Goal: Contribute content: Add original content to the website for others to see

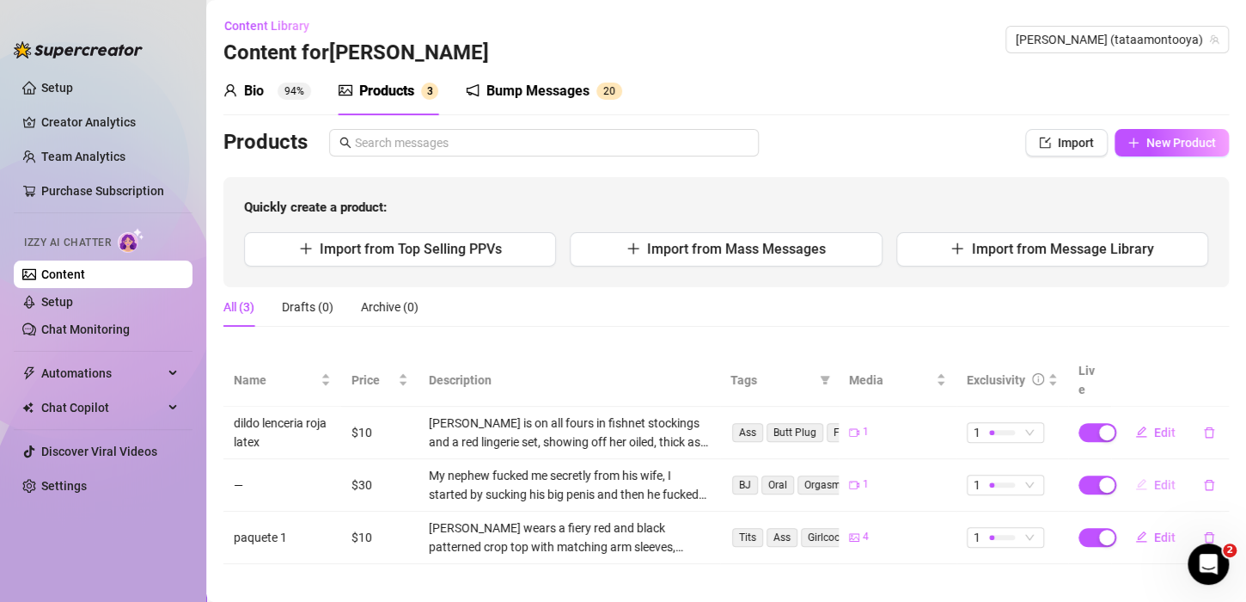
click at [1154, 478] on span "Edit" at bounding box center [1164, 485] width 21 height 14
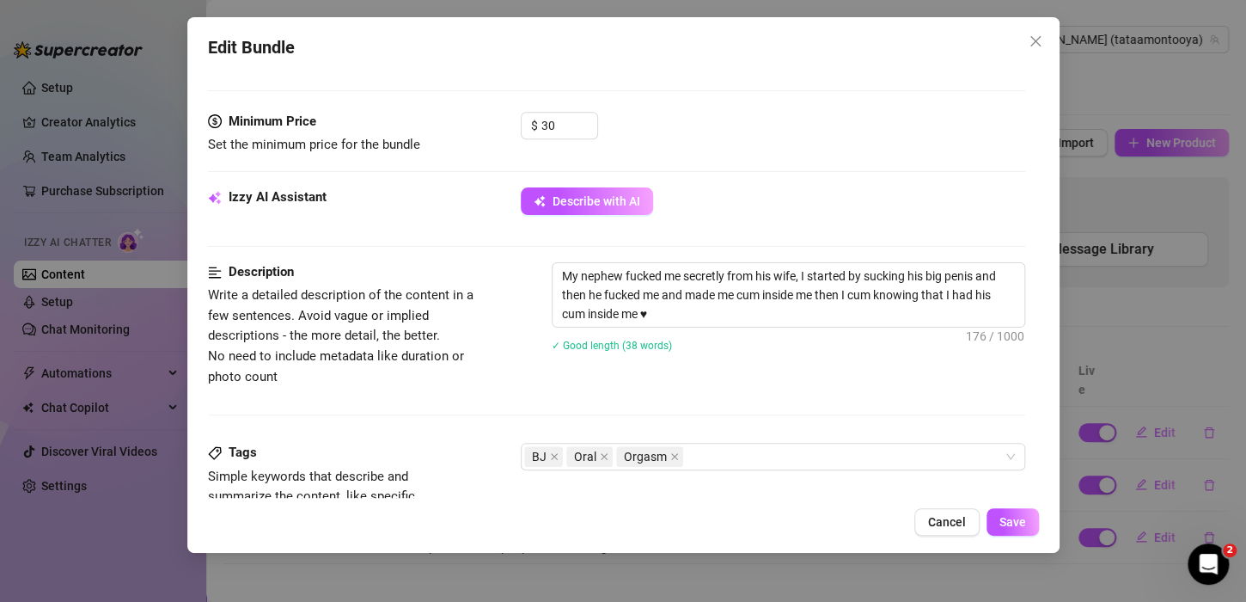
scroll to position [516, 0]
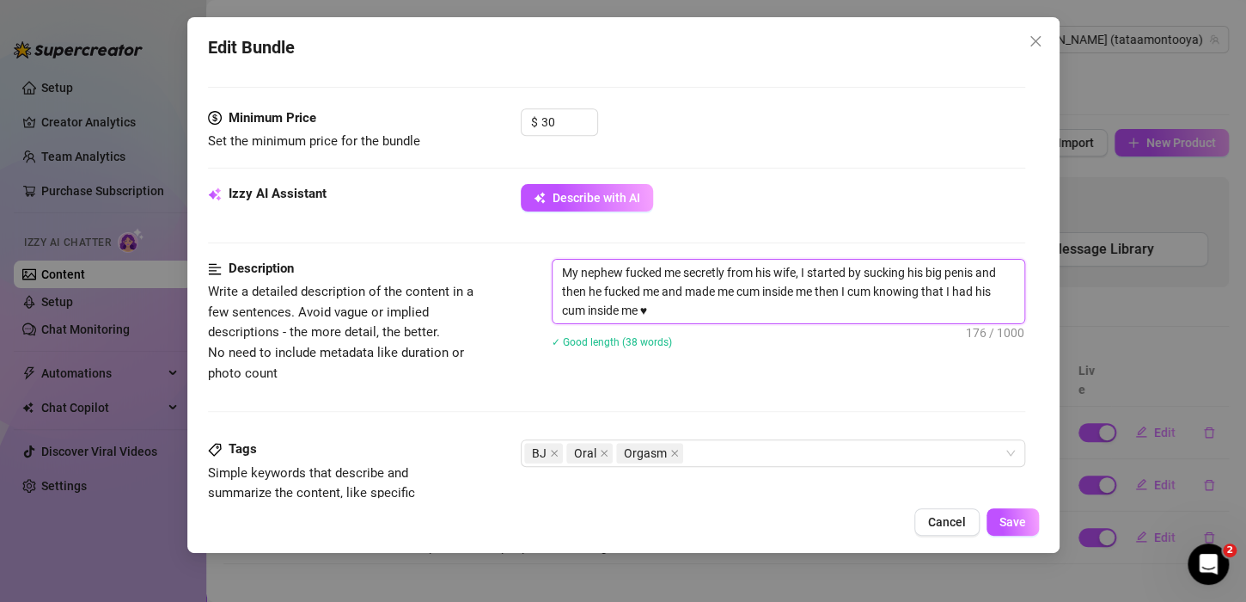
drag, startPoint x: 624, startPoint y: 269, endPoint x: 577, endPoint y: 267, distance: 46.4
click at [577, 267] on textarea "My nephew fucked me secretly from his wife, I started by sucking his big penis …" at bounding box center [789, 292] width 472 height 64
type textarea "[PERSON_NAME] fucked me secretly from his wife, I started by sucking his big pe…"
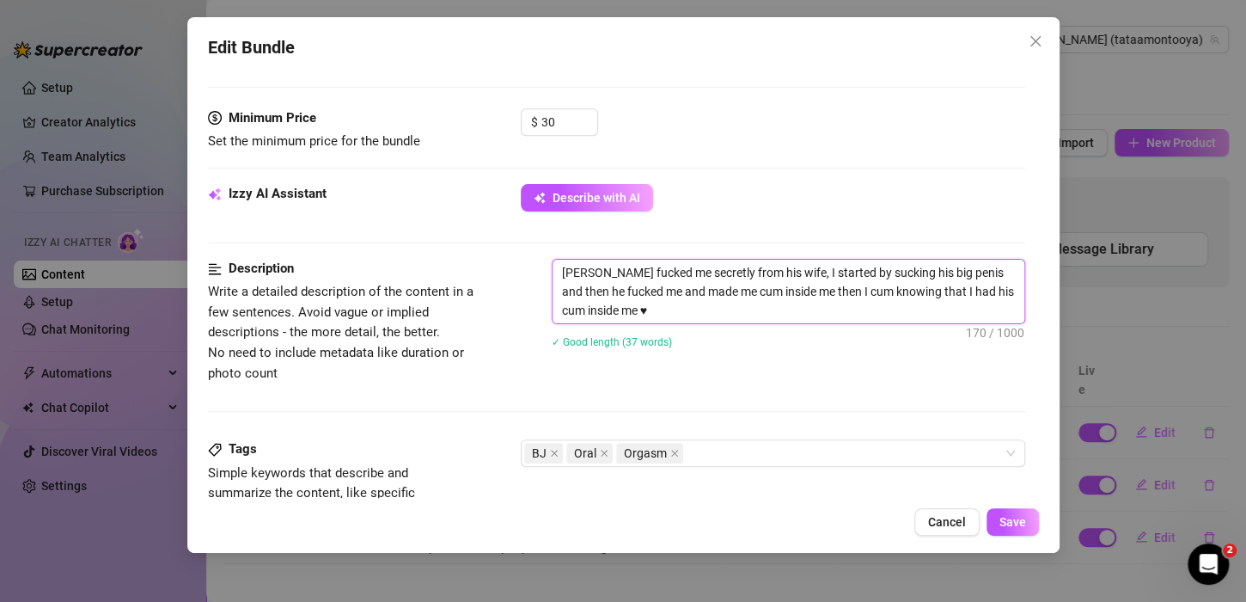
type textarea "[PERSON_NAME] fucked me secretly from his wife, I started by sucking his big pe…"
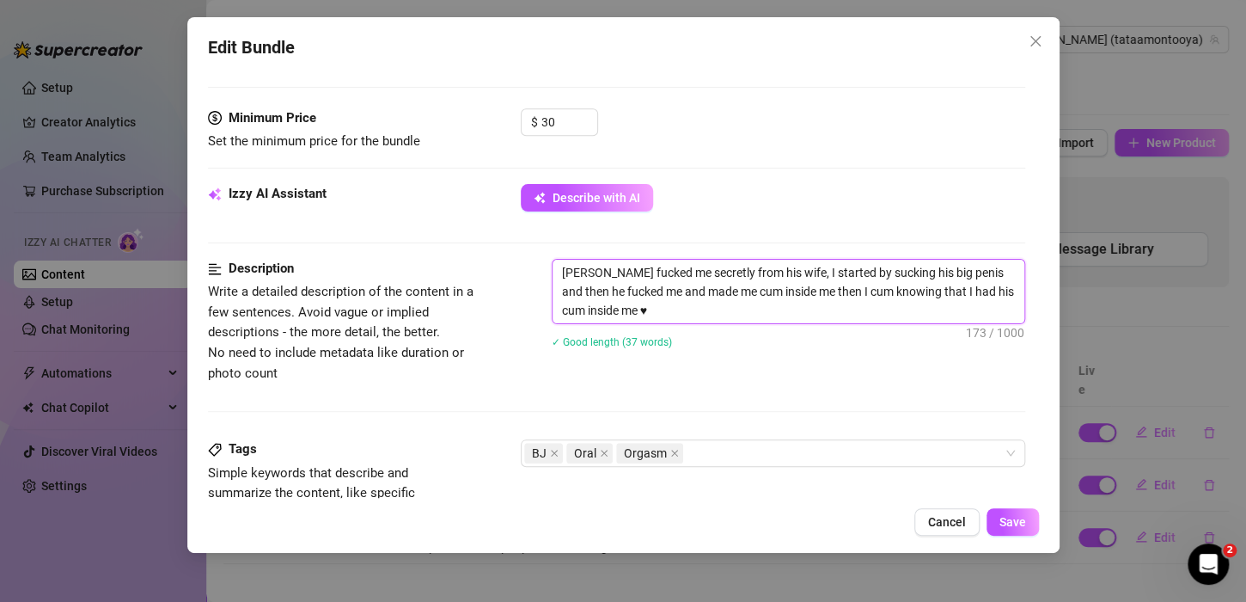
type textarea "[PERSON_NAME] fucked me secretly from his wife, I started by sucking his big pe…"
type textarea "Myneightb fucked me secretly from his wife, I started by sucking his big penis …"
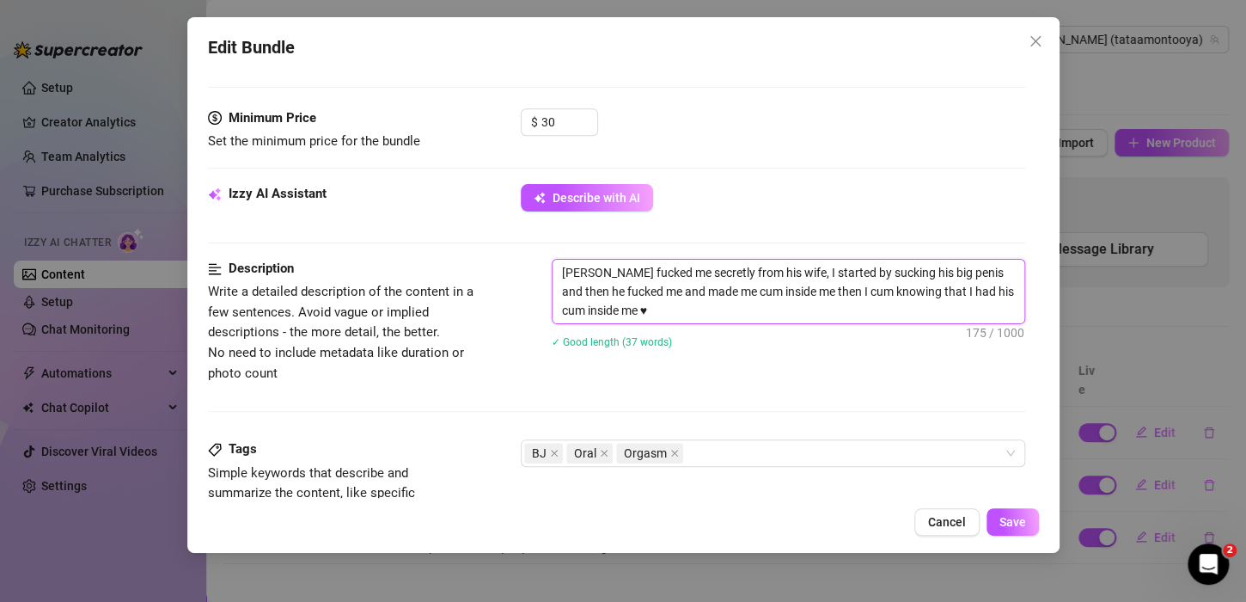
type textarea "Myneightb fucked me secretly from his wife, I started by sucking his big penis …"
type textarea "[PERSON_NAME] fucked me secretly from his wife, I started by sucking his big pe…"
type textarea "Myneightbor fucked me secretly from his wife, I started by sucking his big peni…"
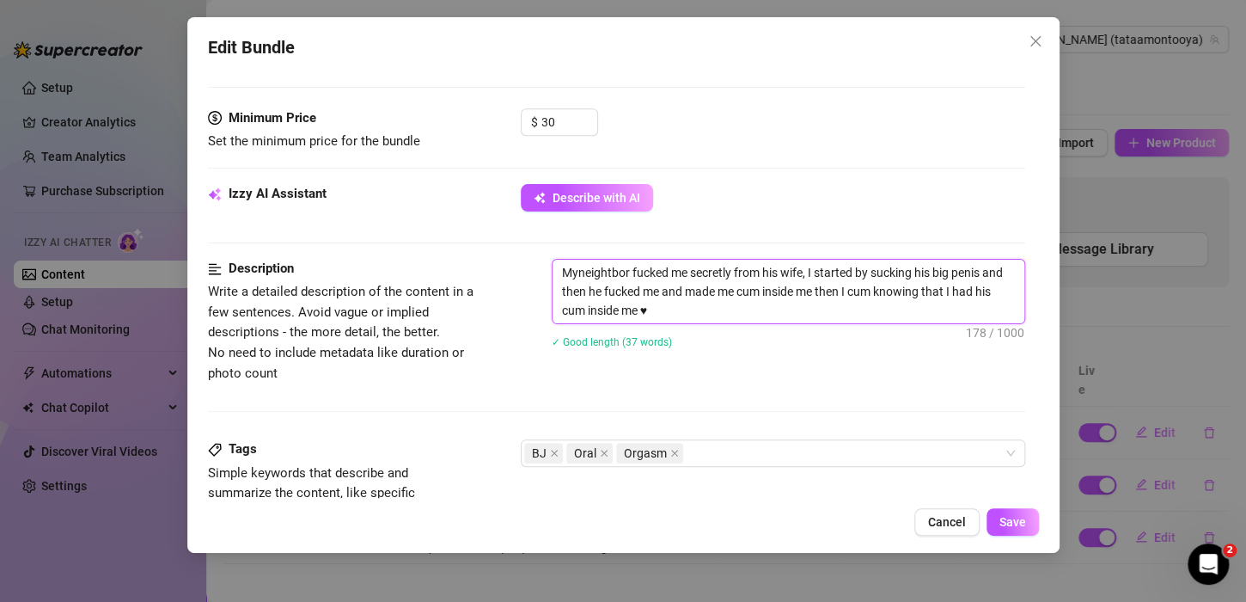
click at [577, 267] on textarea "Myneightbor fucked me secretly from his wife, I started by sucking his big peni…" at bounding box center [789, 292] width 472 height 64
type textarea "My neightbor fucked me secretly from his wife, I started by sucking his big pen…"
drag, startPoint x: 593, startPoint y: 267, endPoint x: 784, endPoint y: 376, distance: 219.3
click at [797, 388] on div "Description Write a detailed description of the content in a few sentences. Avo…" at bounding box center [616, 349] width 817 height 180
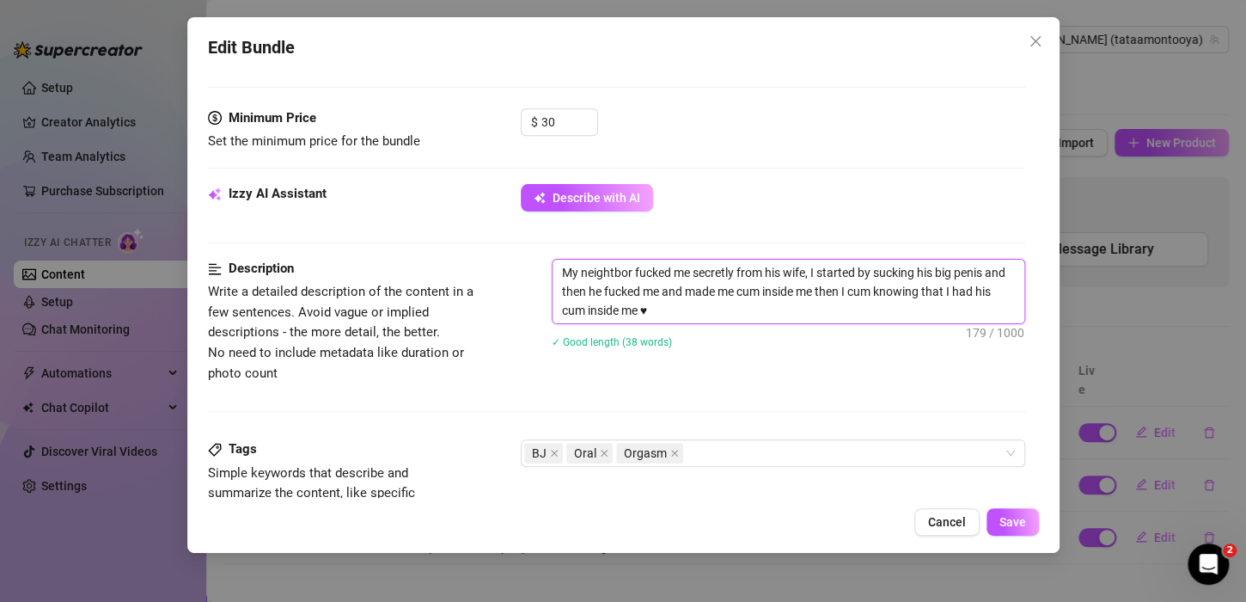
click at [608, 264] on textarea "My neightbor fucked me secretly from his wife, I started by sucking his big pen…" at bounding box center [789, 292] width 472 height 64
drag, startPoint x: 608, startPoint y: 264, endPoint x: 834, endPoint y: 180, distance: 240.9
click at [793, 176] on div "Minimum Price Set the minimum price for the bundle $ 30" at bounding box center [616, 146] width 817 height 76
click at [1006, 520] on span "Save" at bounding box center [1012, 522] width 27 height 14
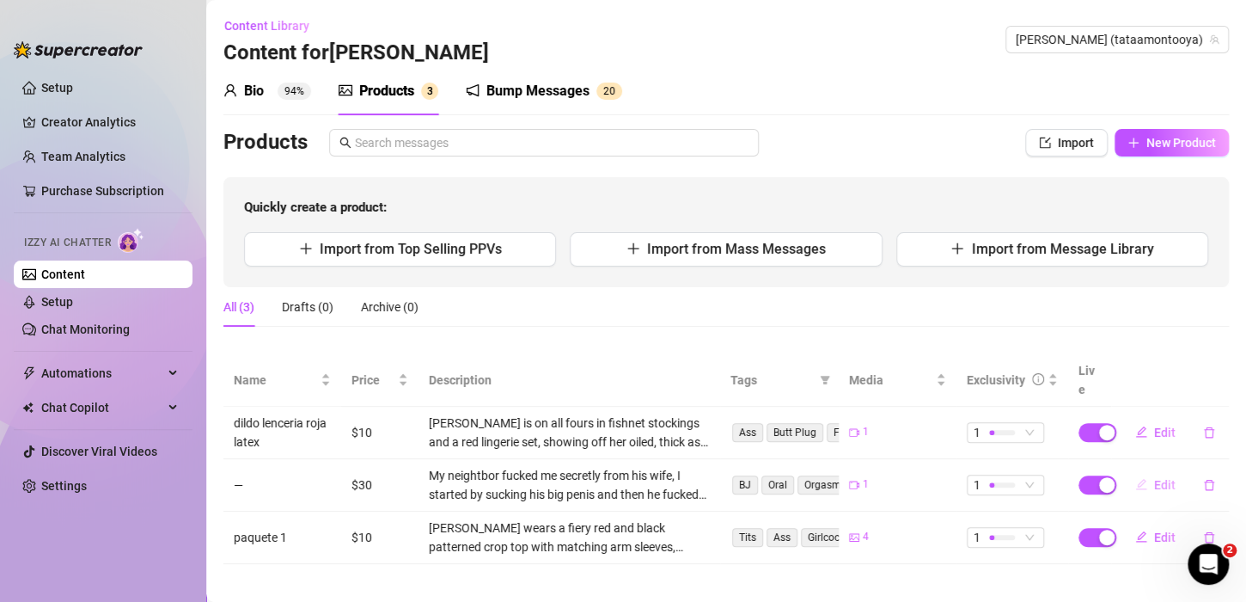
click at [1160, 478] on span "Edit" at bounding box center [1164, 485] width 21 height 14
type textarea "Type your message here..."
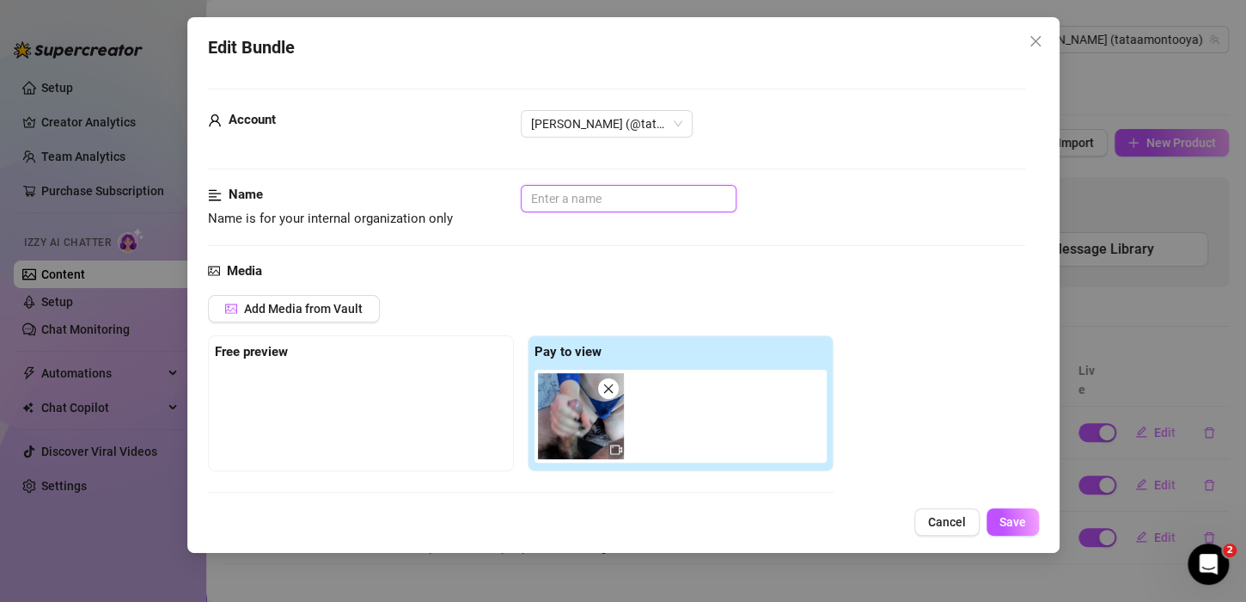
click at [564, 200] on input "text" at bounding box center [629, 198] width 216 height 27
type input "v"
type input "fafy me folla"
click at [1024, 522] on button "Save" at bounding box center [1012, 521] width 52 height 27
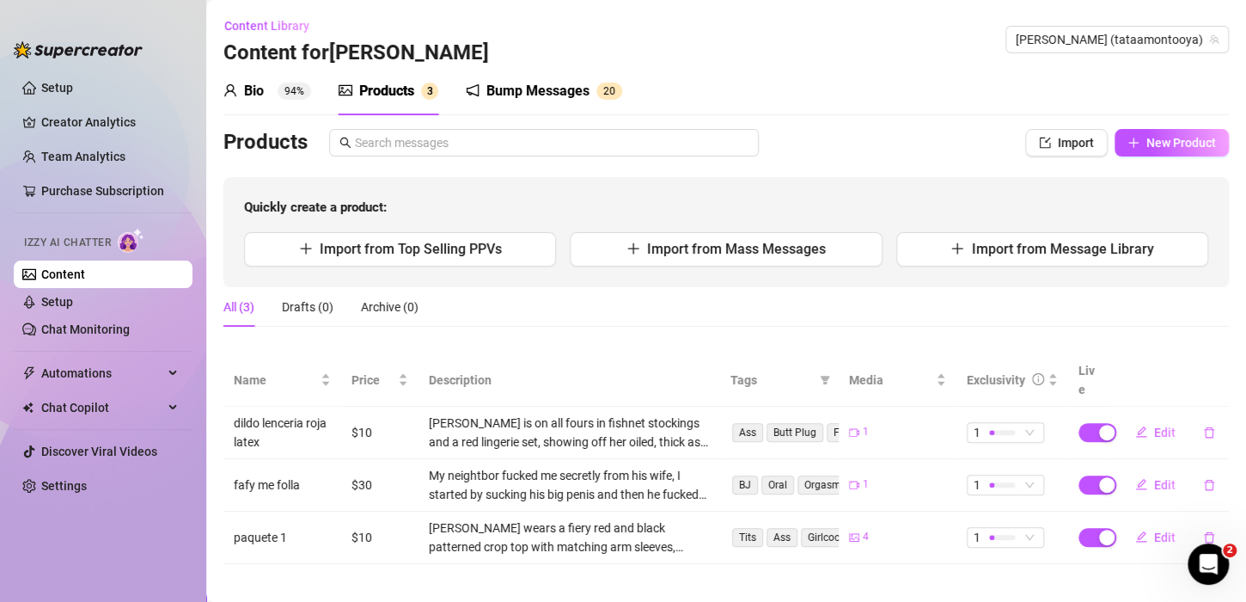
click at [518, 88] on div "Bump Messages" at bounding box center [537, 91] width 103 height 21
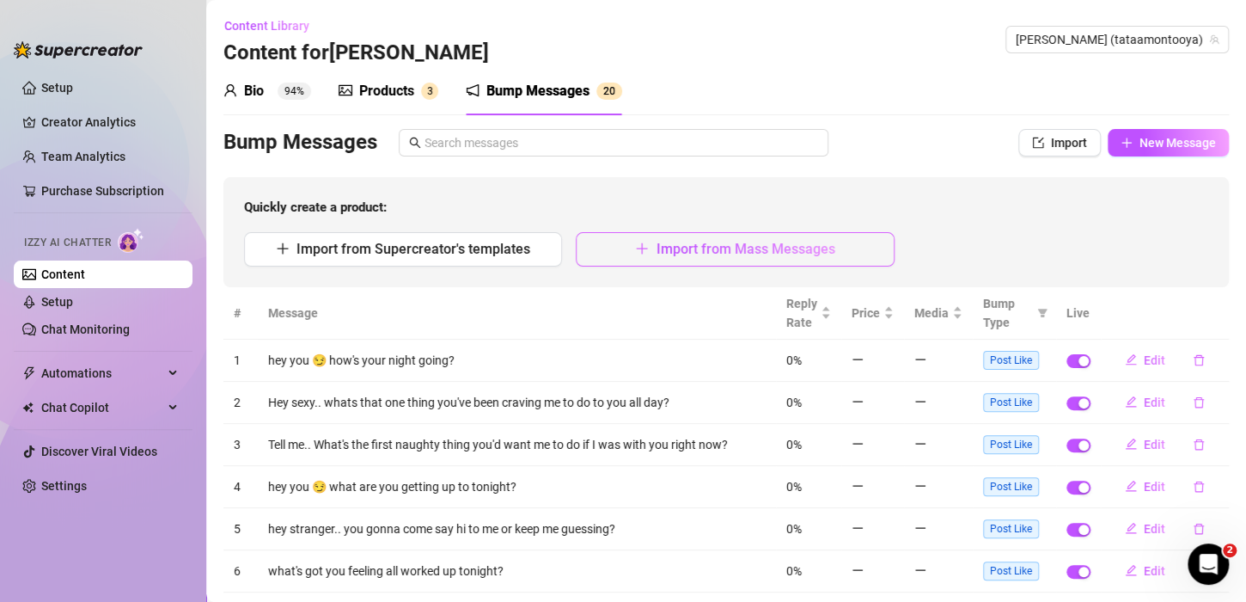
click at [638, 238] on button "Import from Mass Messages" at bounding box center [735, 249] width 318 height 34
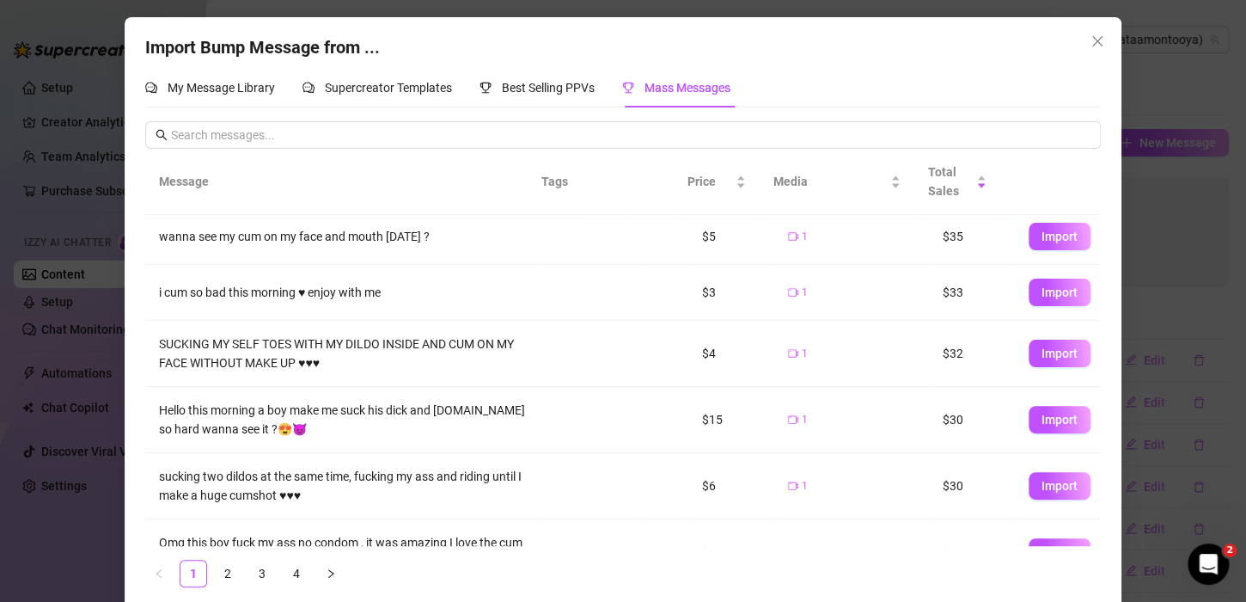
scroll to position [325, 0]
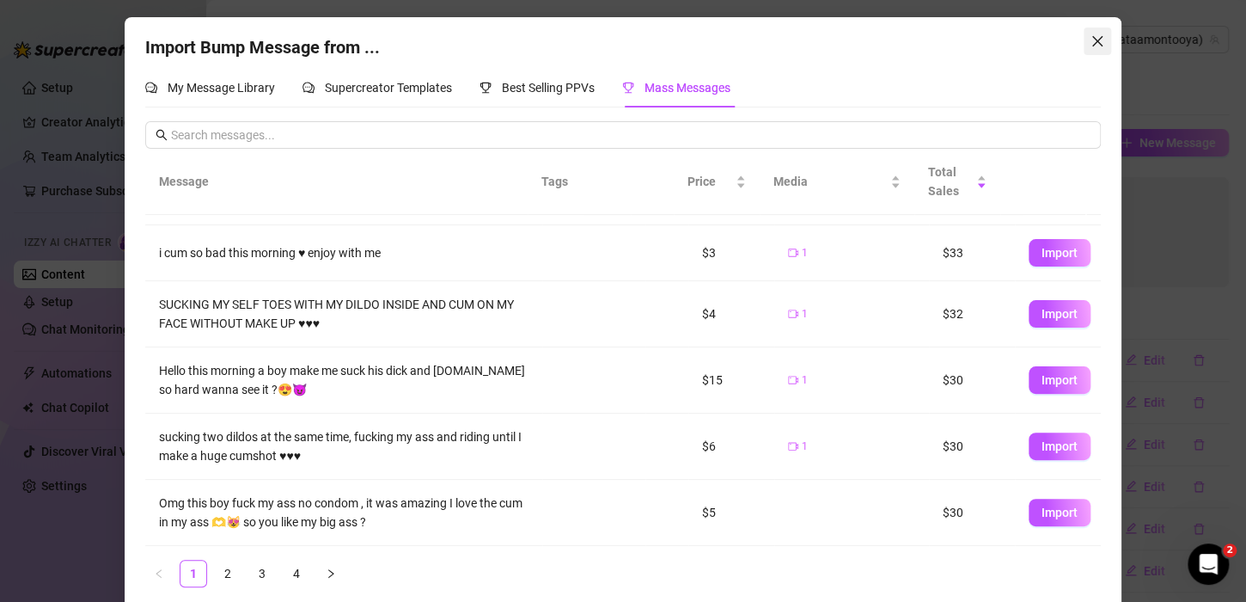
click at [1092, 39] on icon "close" at bounding box center [1097, 41] width 10 height 10
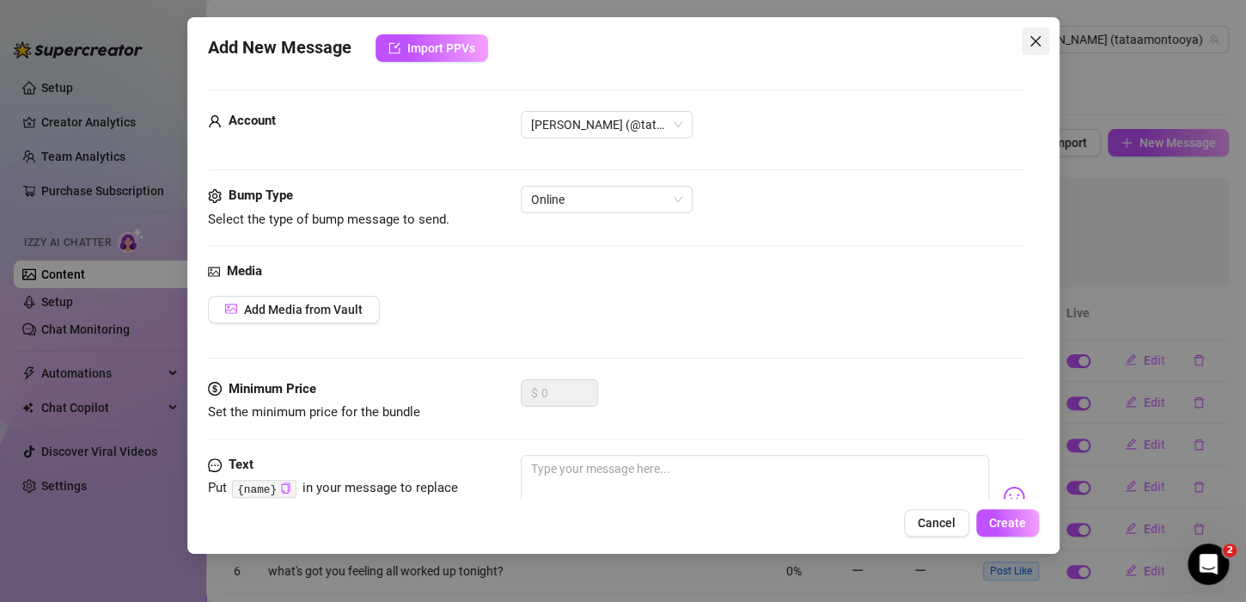
click at [1029, 42] on icon "close" at bounding box center [1036, 41] width 14 height 14
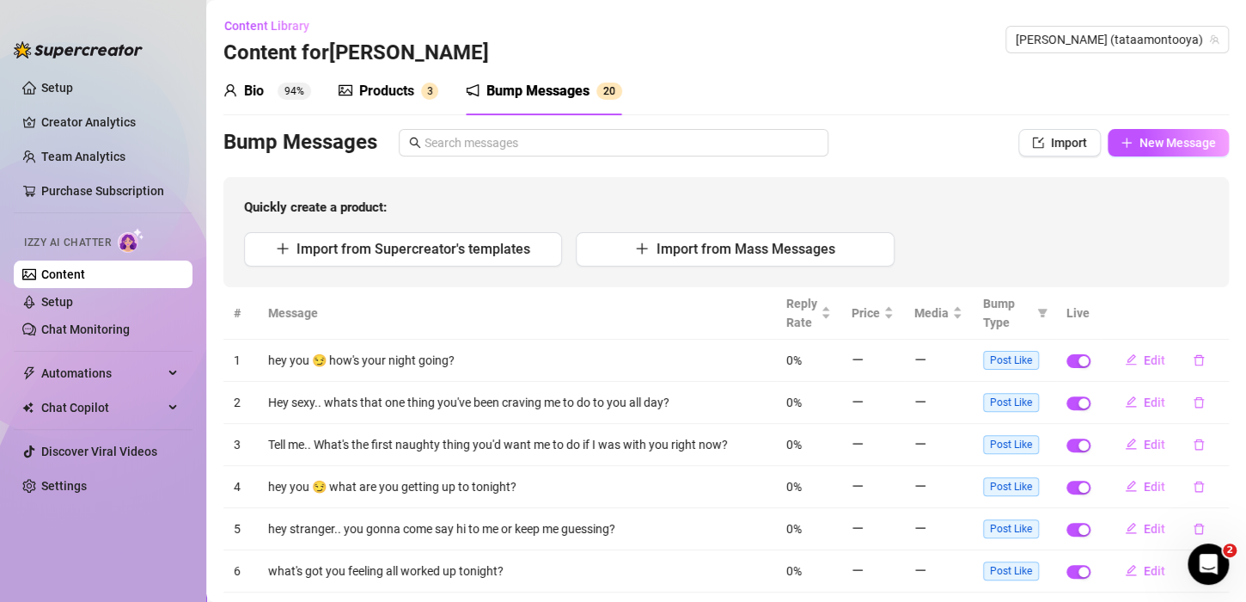
click at [387, 87] on div "Products" at bounding box center [386, 91] width 55 height 21
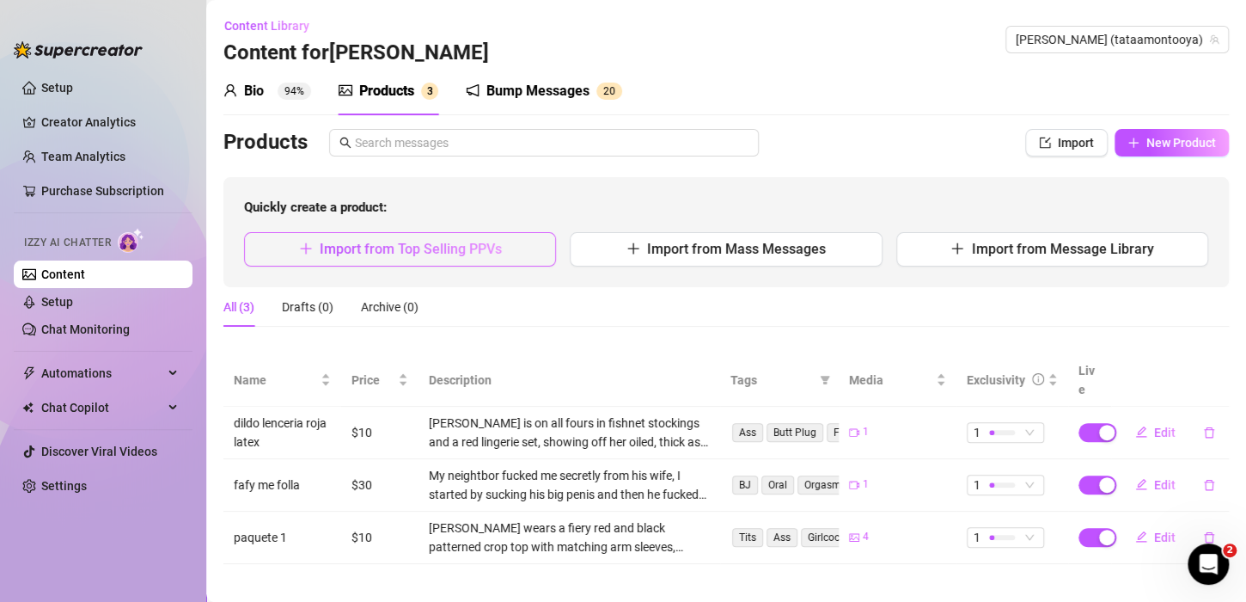
click at [497, 241] on span "Import from Top Selling PPVs" at bounding box center [411, 249] width 182 height 16
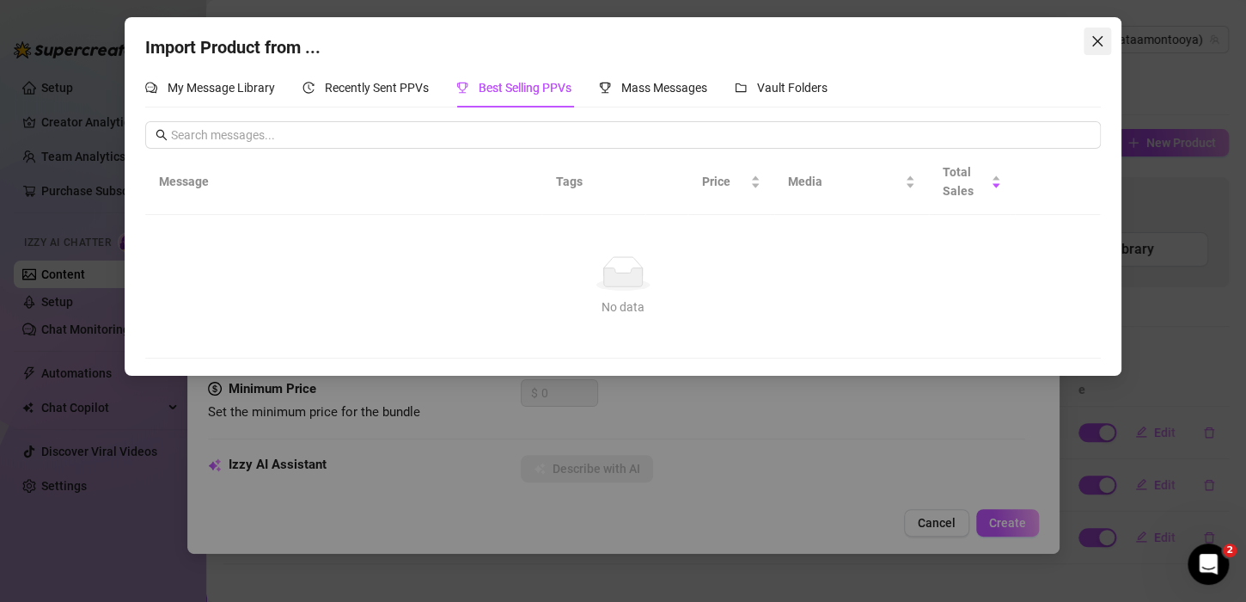
click at [1096, 39] on icon "close" at bounding box center [1097, 41] width 14 height 14
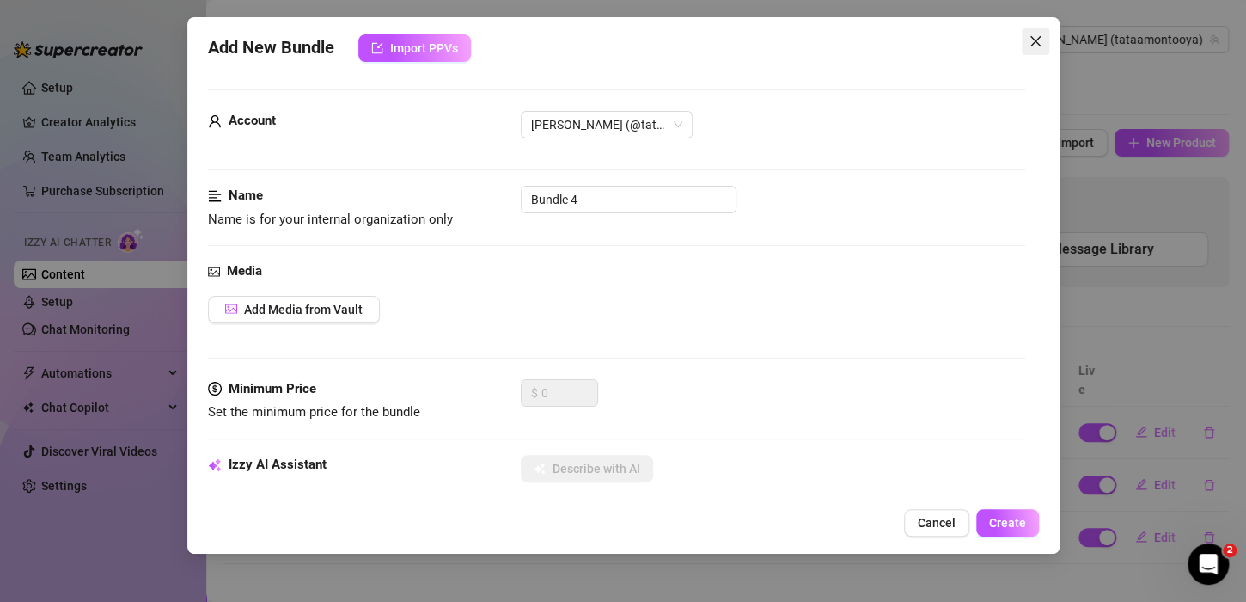
click at [1022, 40] on span "Close" at bounding box center [1035, 41] width 27 height 14
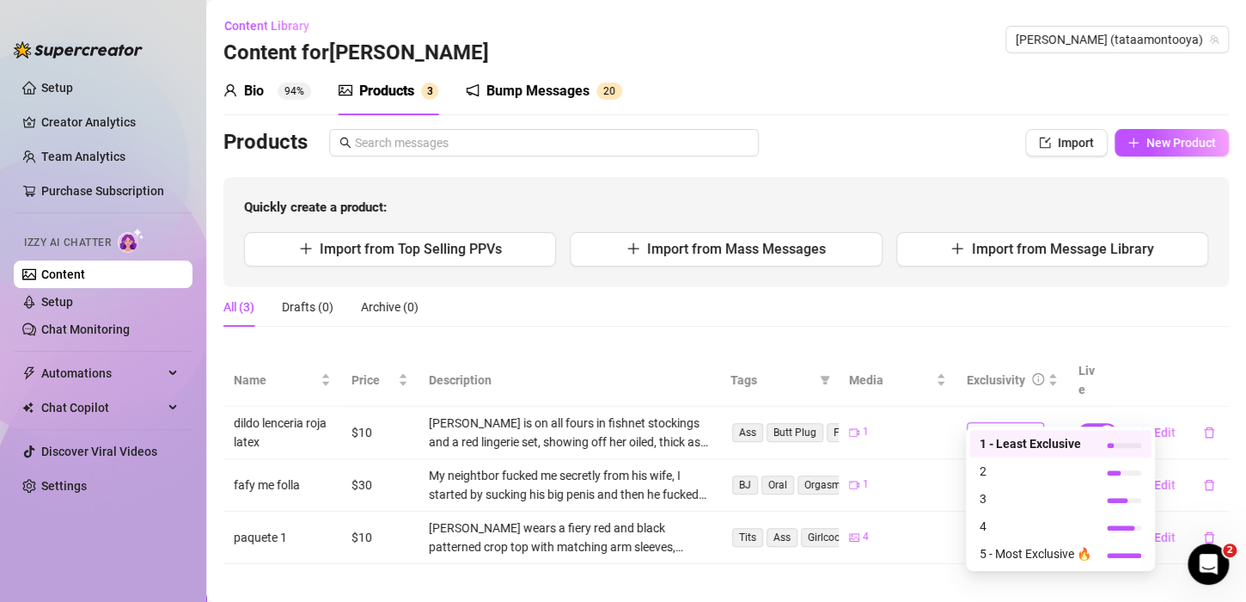
drag, startPoint x: 992, startPoint y: 413, endPoint x: 1003, endPoint y: 413, distance: 10.3
click at [1003, 430] on div at bounding box center [1002, 432] width 26 height 5
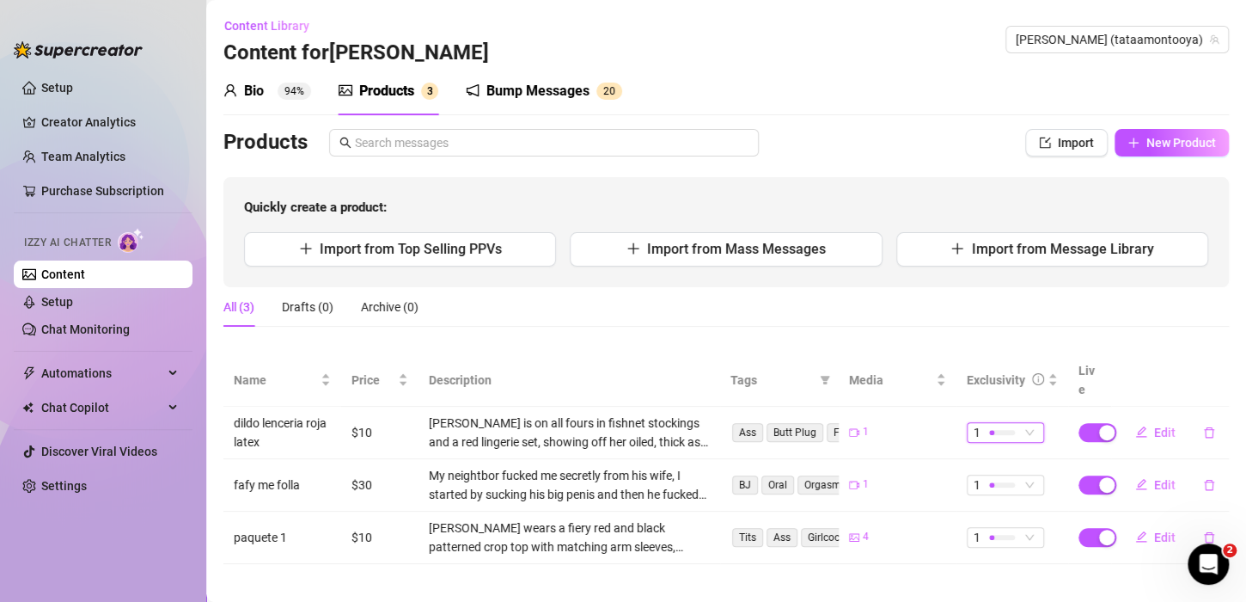
click at [1006, 430] on div at bounding box center [1002, 432] width 26 height 5
click at [1009, 430] on div at bounding box center [1002, 432] width 26 height 5
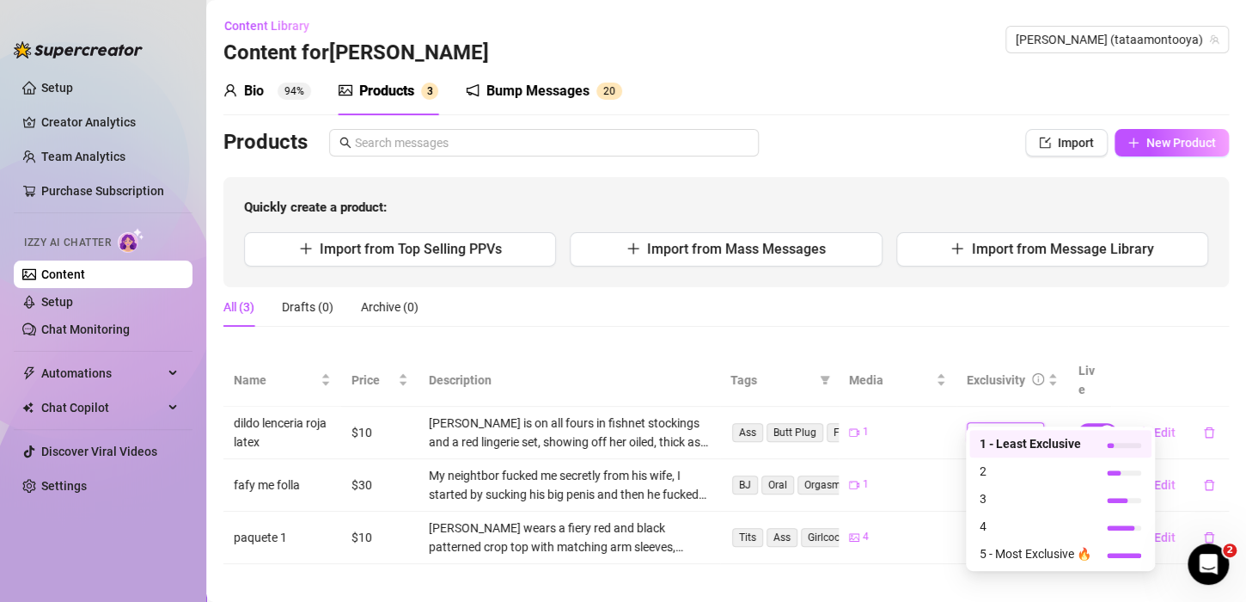
click at [1009, 430] on div at bounding box center [1002, 432] width 26 height 5
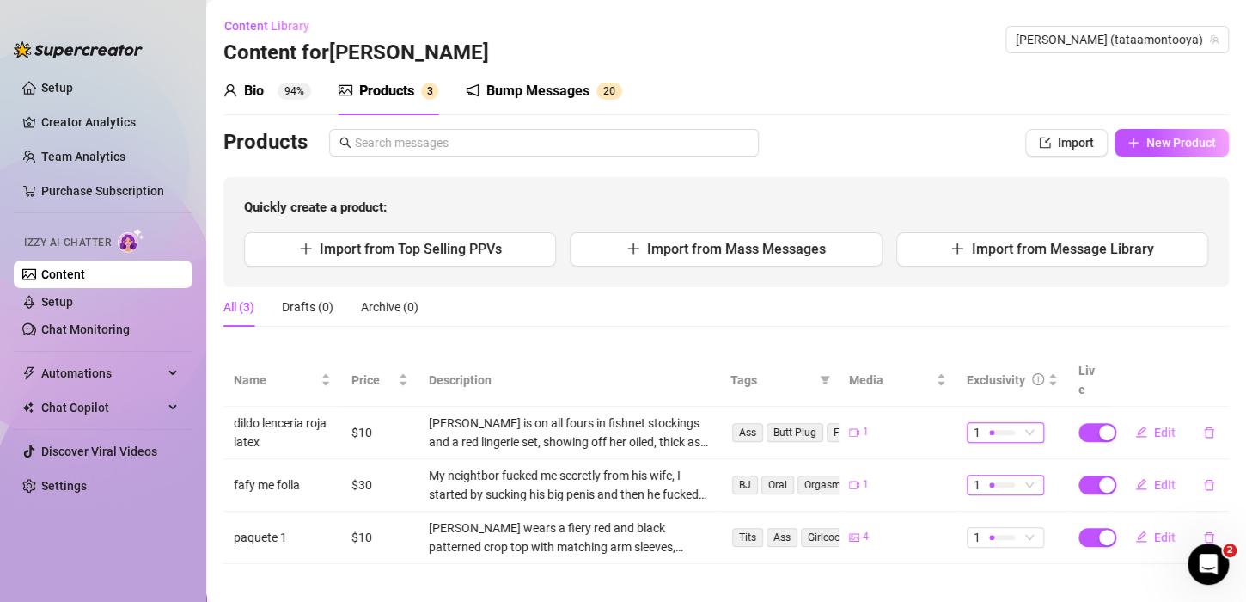
click at [998, 476] on div at bounding box center [1002, 484] width 26 height 16
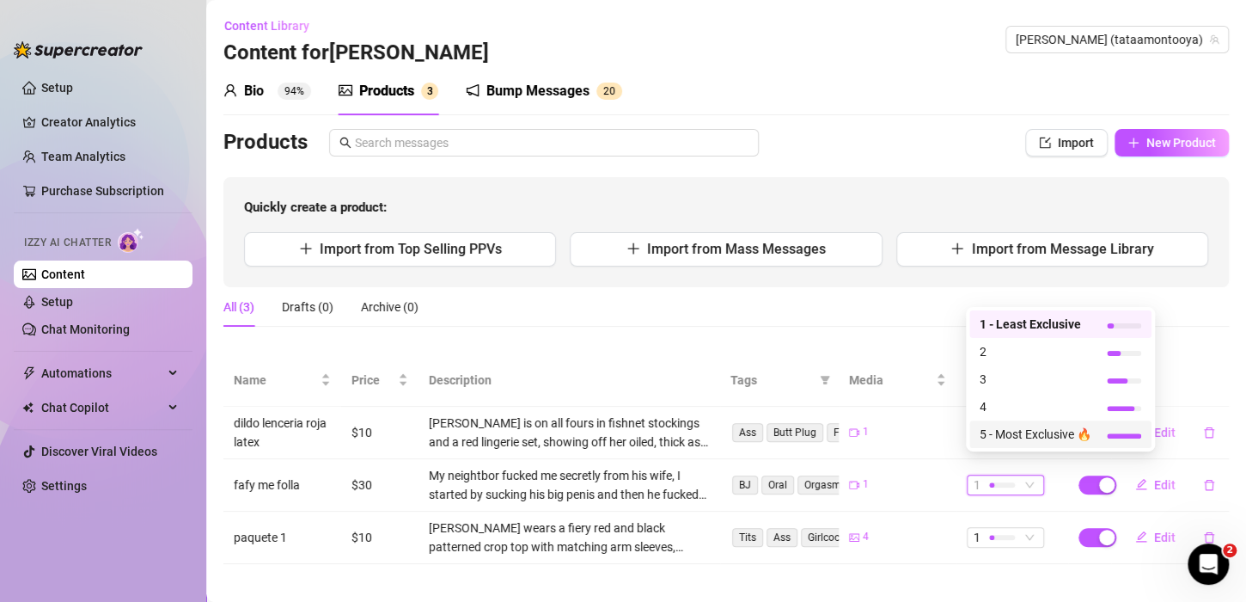
click at [1017, 427] on span "5 - Most Exclusive 🔥" at bounding box center [1036, 433] width 112 height 19
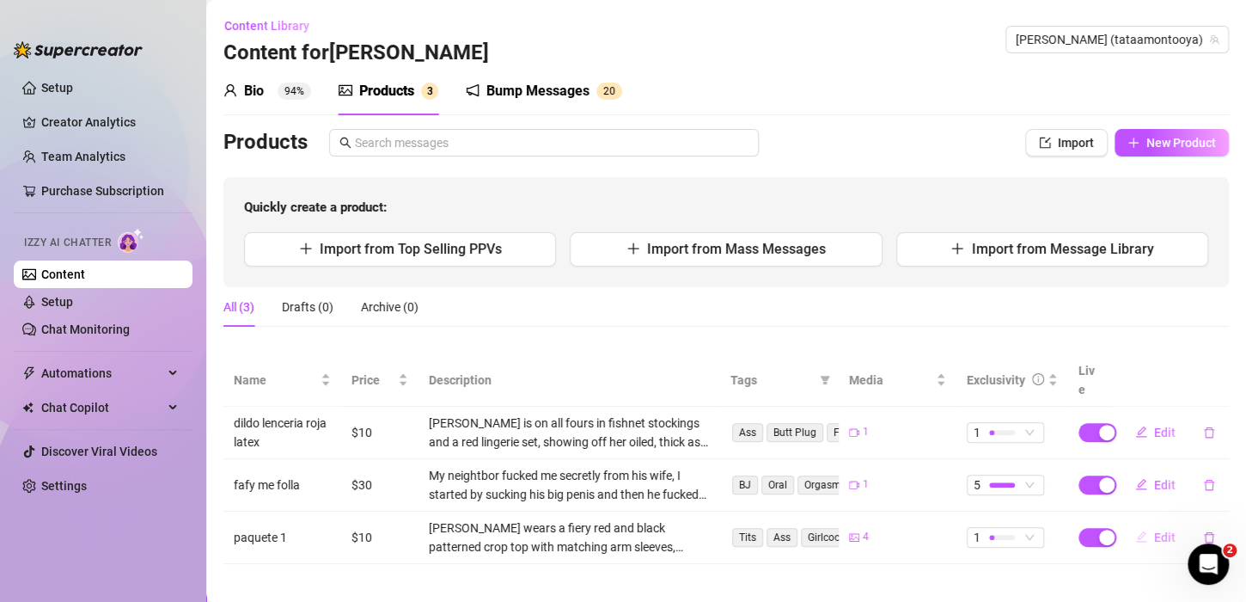
click at [1157, 530] on span "Edit" at bounding box center [1164, 537] width 21 height 14
type textarea "Type your message here..."
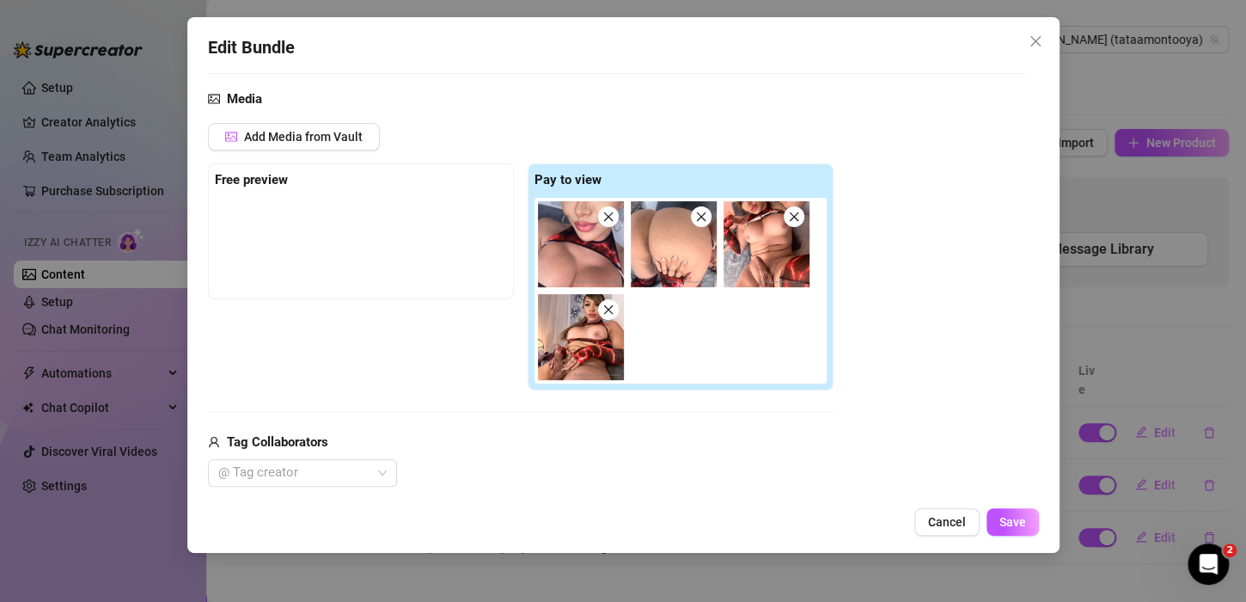
click at [675, 324] on div at bounding box center [683, 291] width 299 height 186
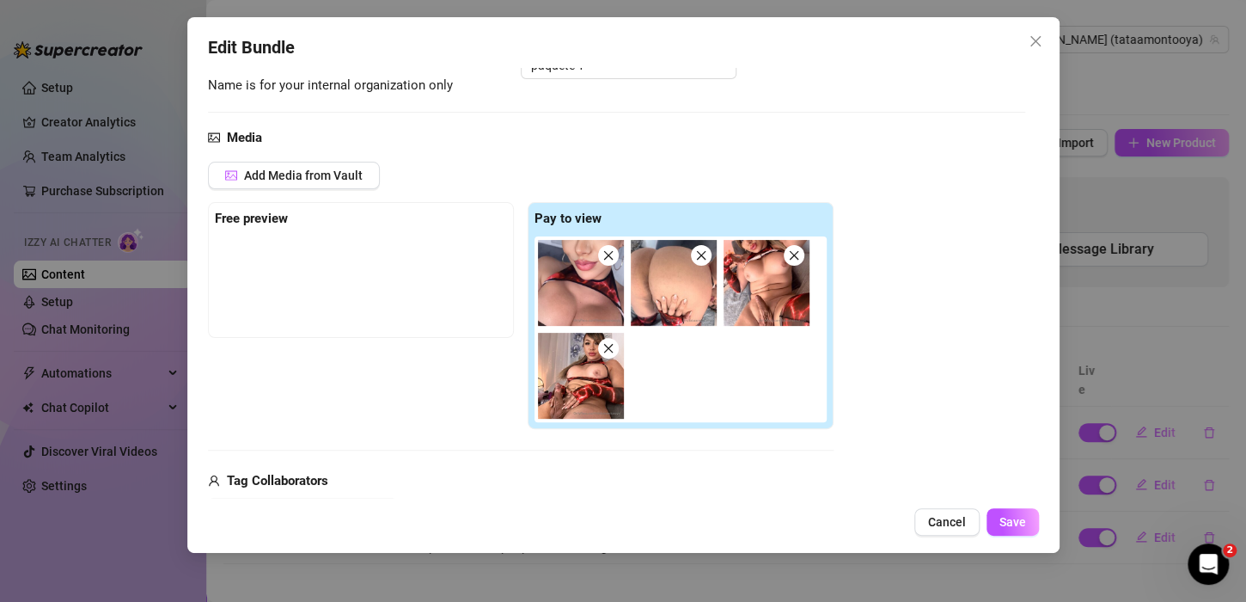
scroll to position [86, 0]
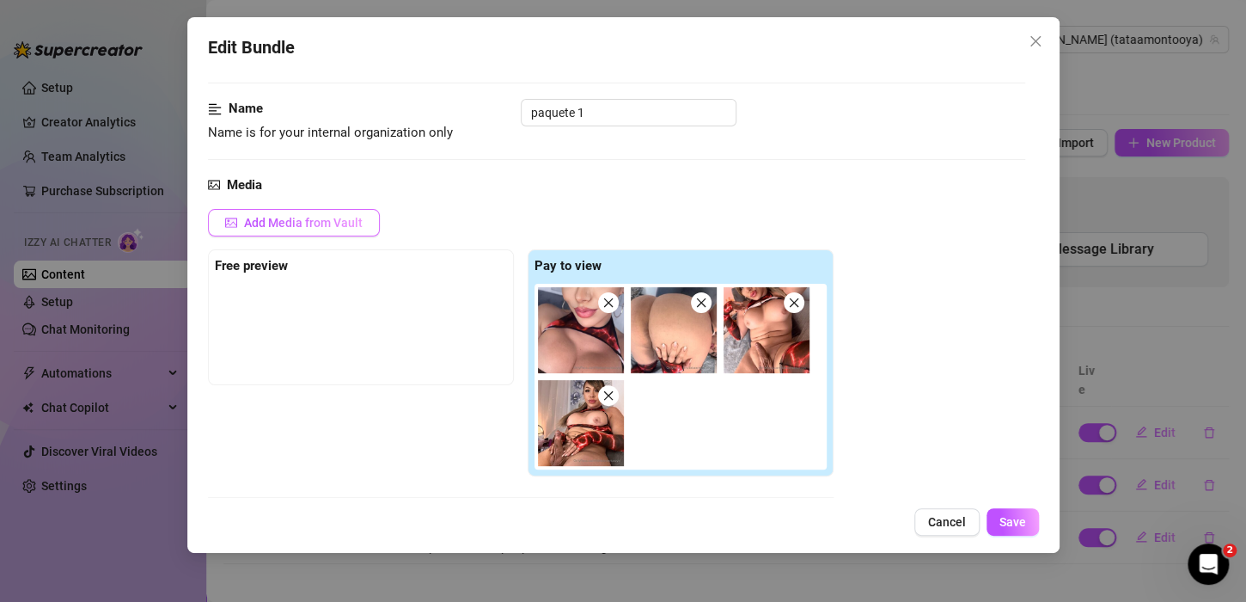
click at [282, 224] on span "Add Media from Vault" at bounding box center [303, 223] width 119 height 14
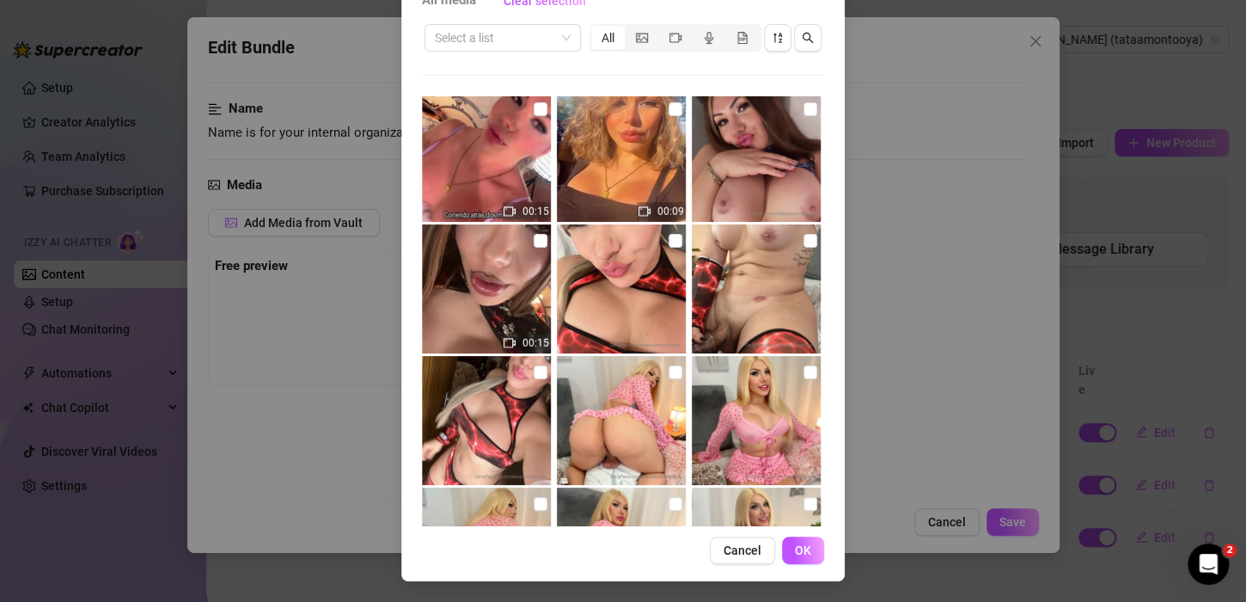
scroll to position [2108, 0]
click at [625, 291] on img at bounding box center [621, 287] width 129 height 129
checkbox input "true"
click at [735, 290] on img at bounding box center [756, 287] width 129 height 129
checkbox input "true"
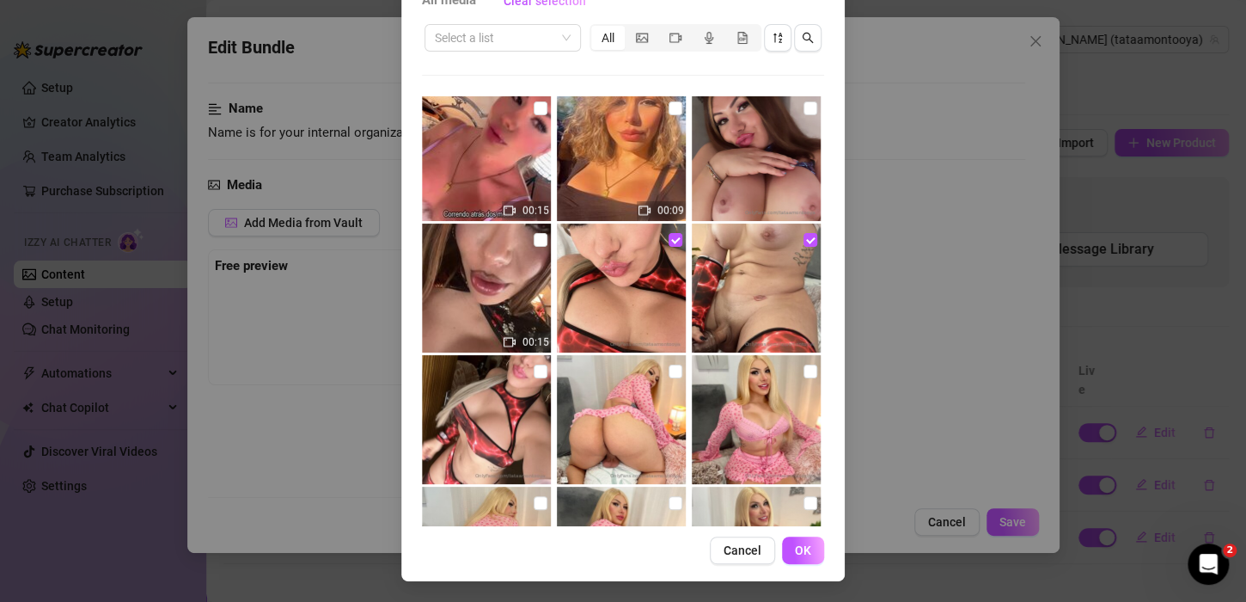
click at [469, 417] on img at bounding box center [486, 419] width 129 height 129
checkbox input "true"
click at [797, 554] on span "OK" at bounding box center [803, 550] width 16 height 14
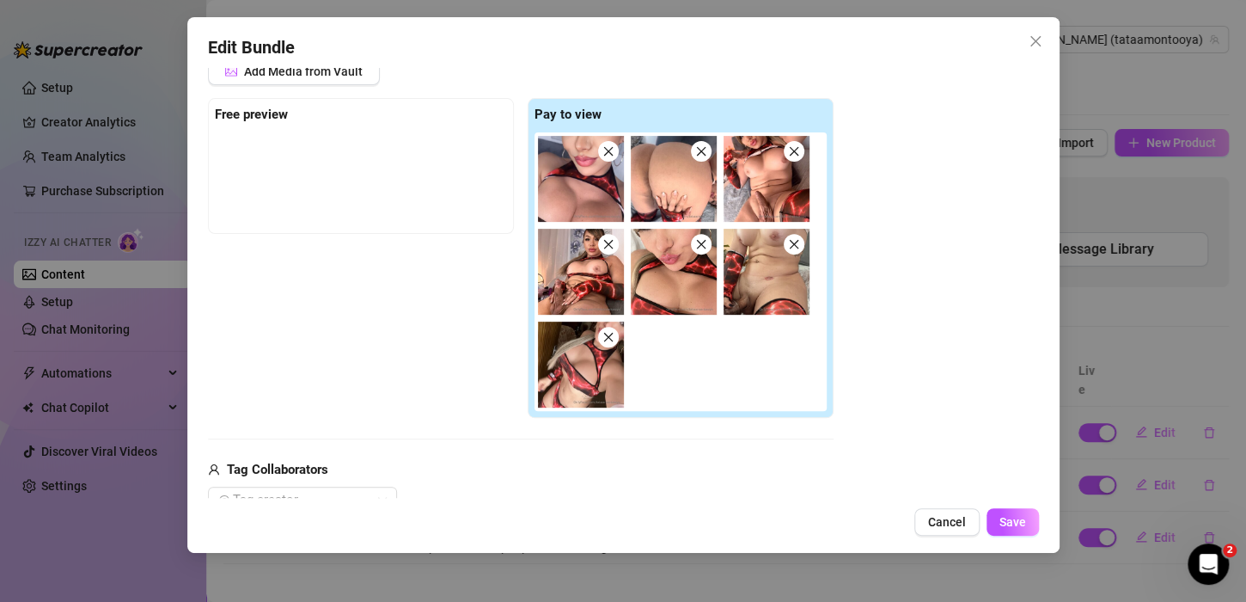
scroll to position [258, 0]
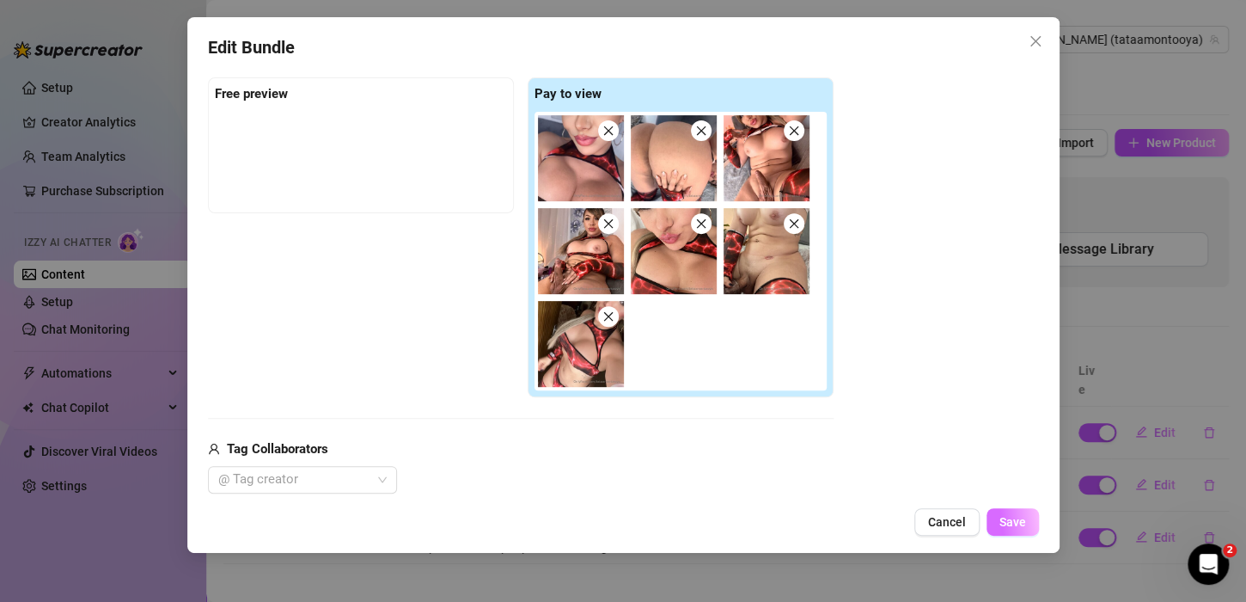
click at [1016, 523] on span "Save" at bounding box center [1012, 522] width 27 height 14
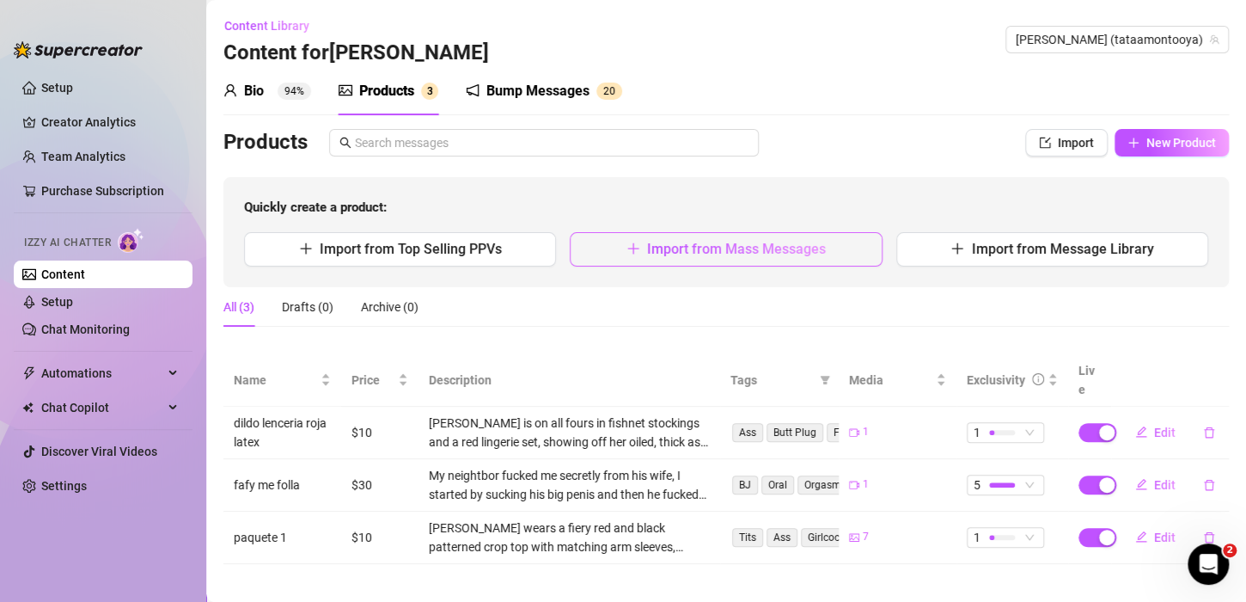
click at [720, 255] on span "Import from Mass Messages" at bounding box center [736, 249] width 179 height 16
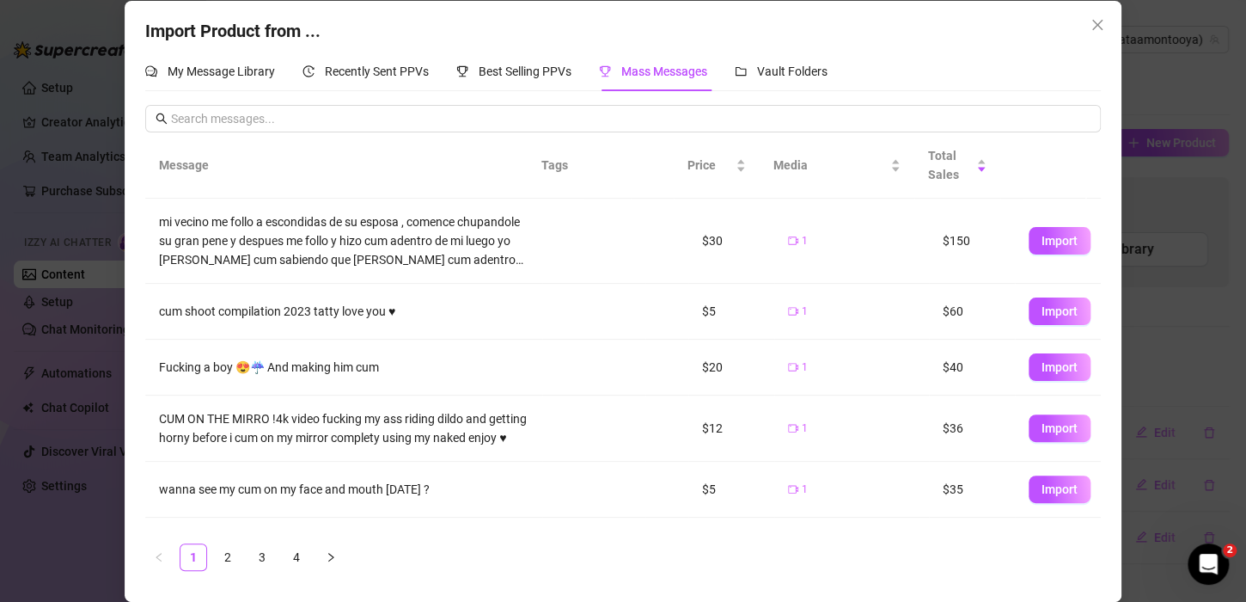
scroll to position [0, 0]
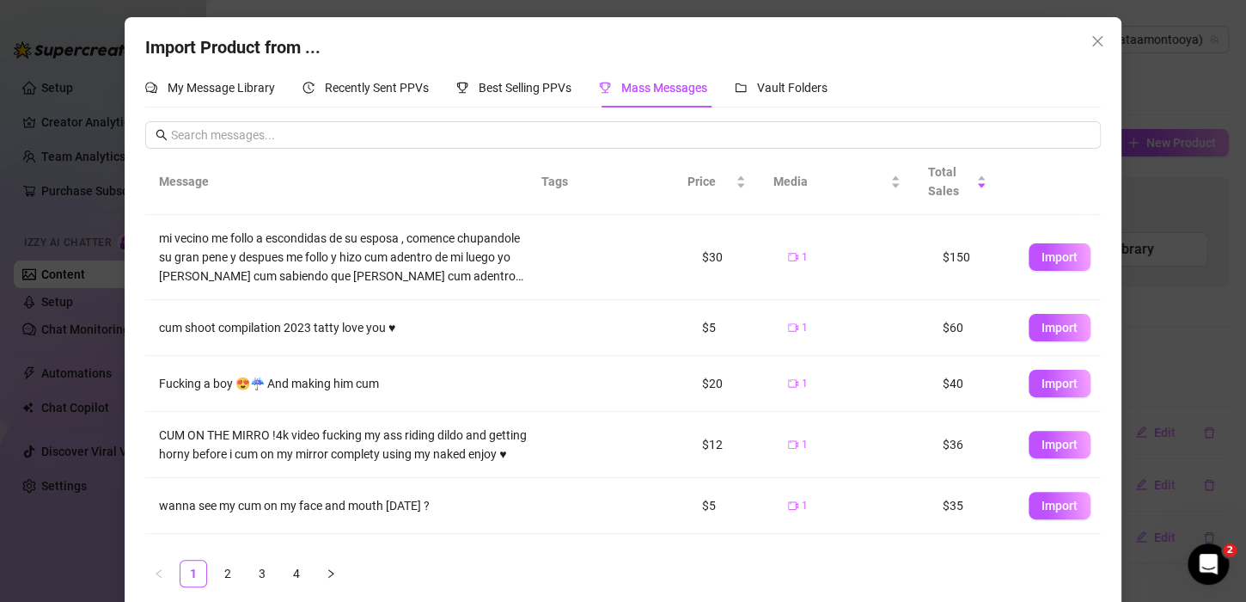
click at [688, 329] on td "$5" at bounding box center [731, 328] width 86 height 56
click at [313, 328] on div "cum shoot compilation 2023 tatty love you ♥" at bounding box center [343, 327] width 369 height 19
click at [1041, 328] on span "Import" at bounding box center [1059, 328] width 36 height 14
type textarea "cum shoot compilation 2023 tatty love you ♥"
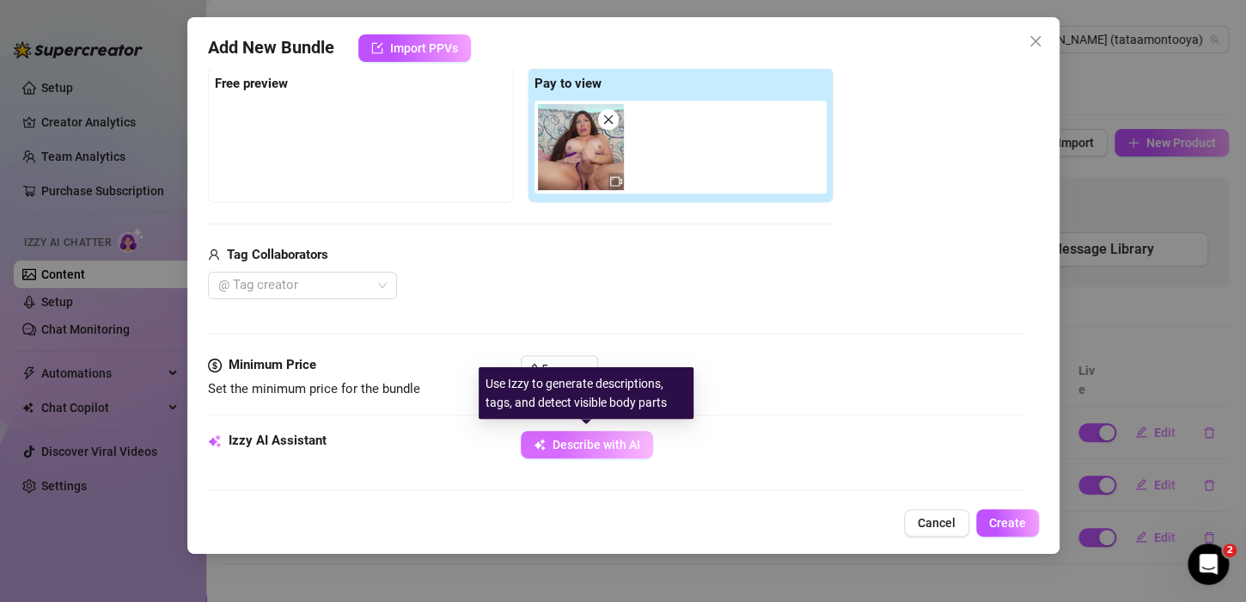
click at [572, 444] on span "Describe with AI" at bounding box center [597, 444] width 88 height 14
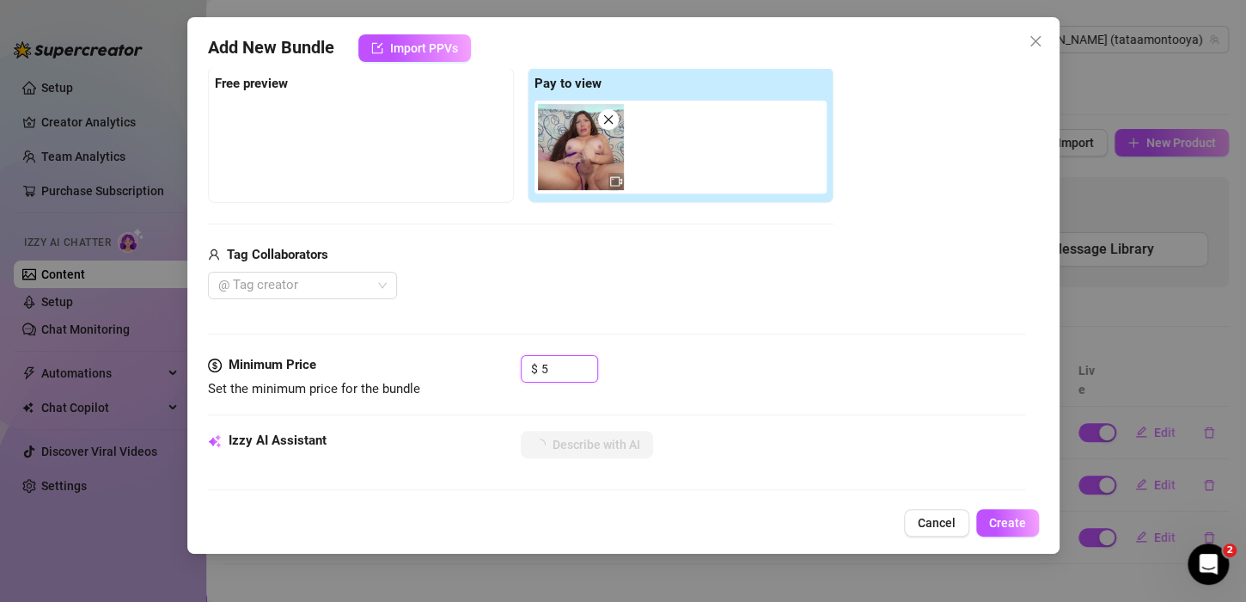
drag, startPoint x: 553, startPoint y: 365, endPoint x: 424, endPoint y: 350, distance: 129.0
click at [435, 355] on div "Minimum Price Set the minimum price for the bundle $ 5" at bounding box center [616, 377] width 817 height 44
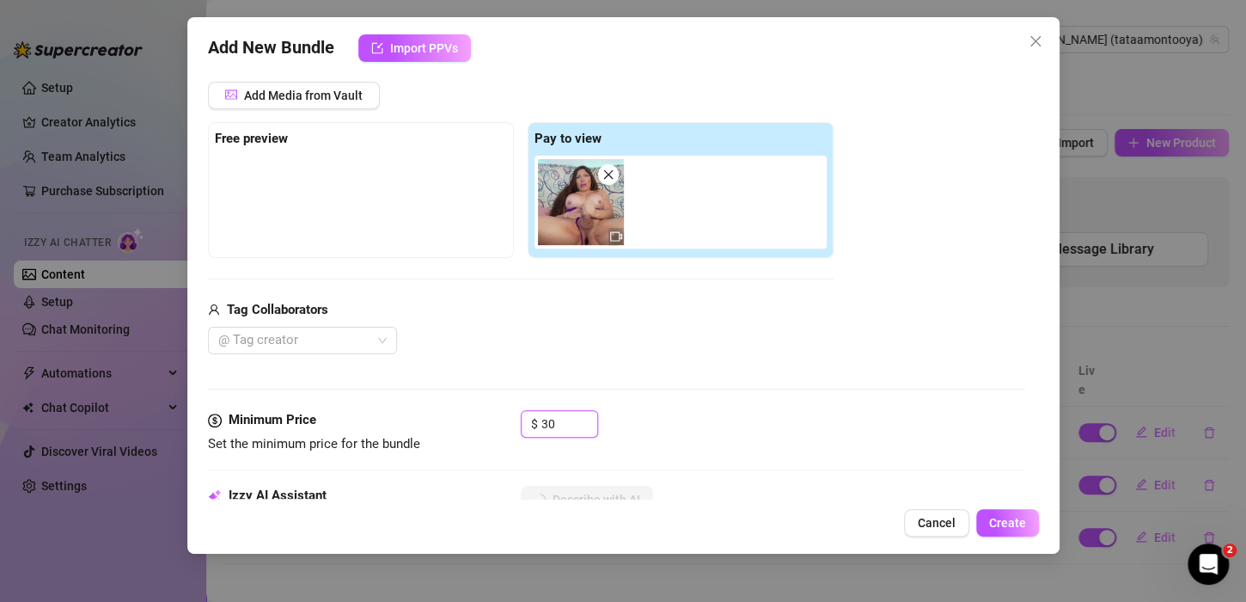
scroll to position [344, 0]
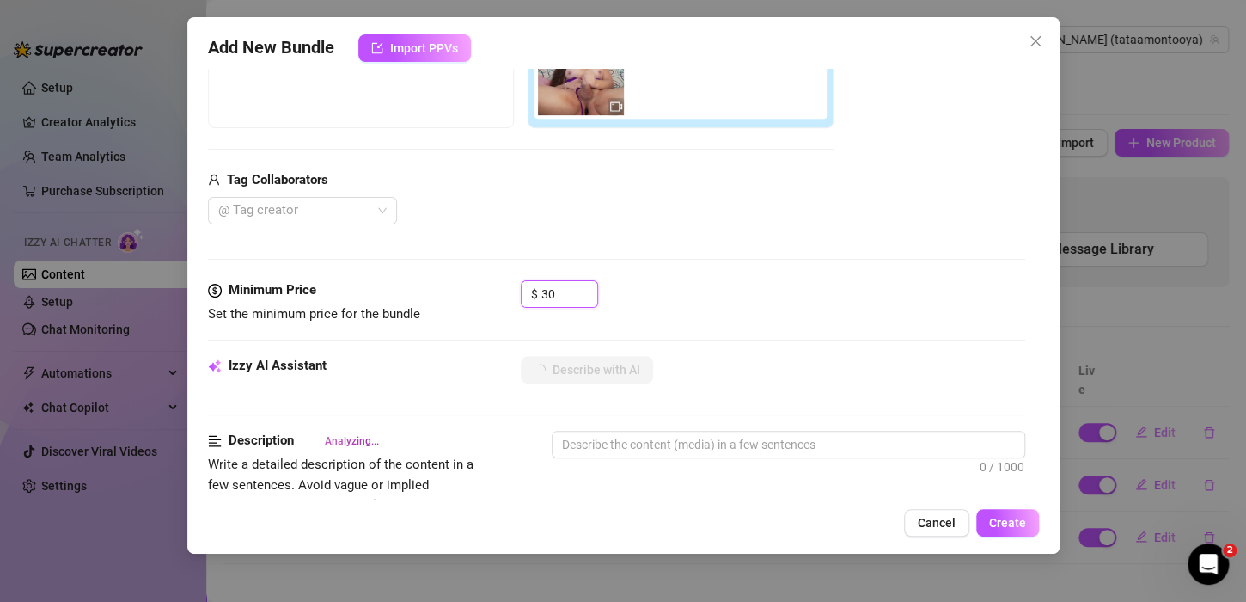
drag, startPoint x: 559, startPoint y: 291, endPoint x: 457, endPoint y: 278, distance: 102.3
click at [457, 278] on form "Account [PERSON_NAME] (@tataamontooya) Name Name is for your internal organizat…" at bounding box center [616, 480] width 817 height 1468
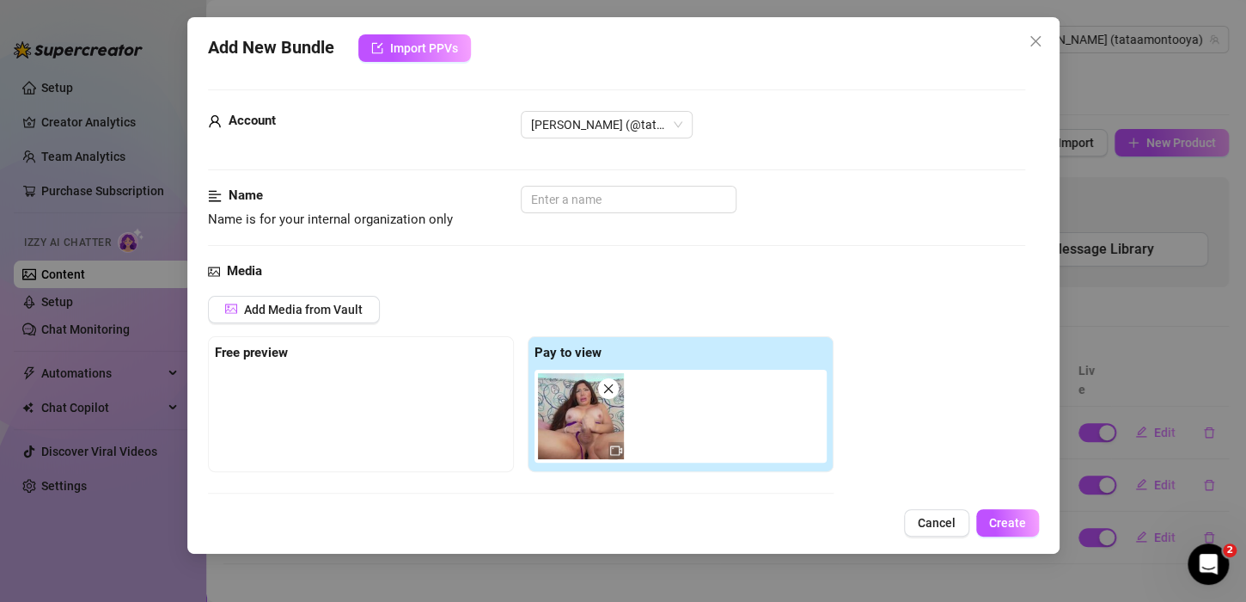
scroll to position [0, 0]
type input "20"
click at [577, 211] on input "text" at bounding box center [629, 199] width 216 height 27
click at [548, 204] on input "cum del año 2024" at bounding box center [629, 199] width 216 height 27
click at [555, 205] on input "cum del año 2024" at bounding box center [629, 199] width 216 height 27
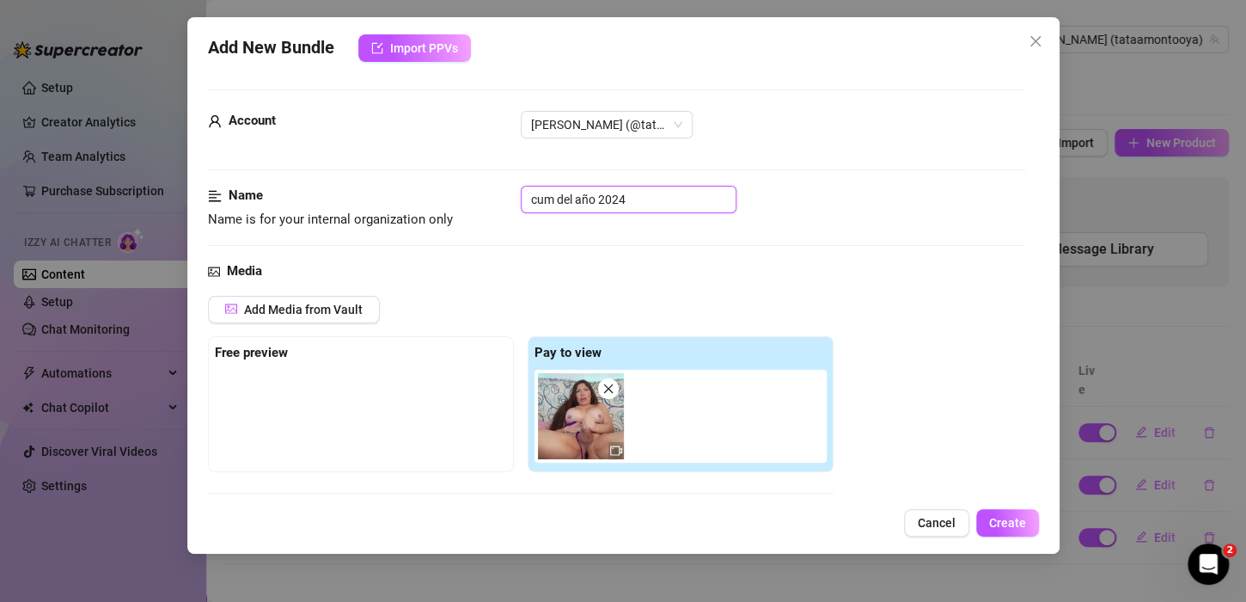
click at [576, 202] on input "cum del año 2024" at bounding box center [629, 199] width 216 height 27
type input "cum de todo año 2024"
type textarea "[PERSON_NAME]"
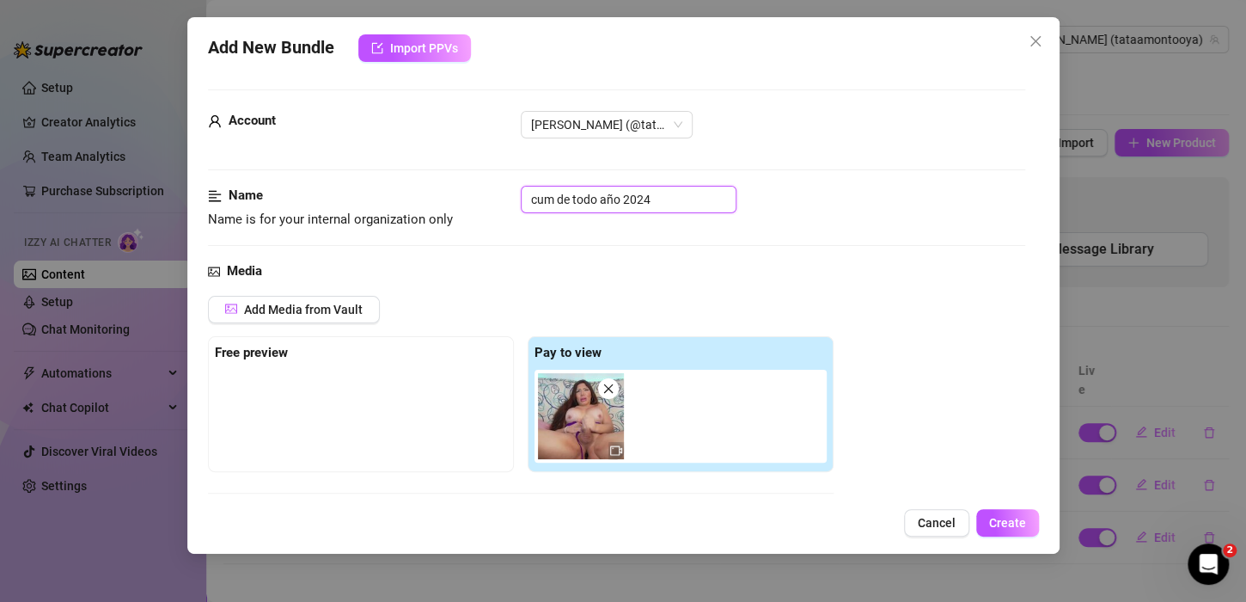
type textarea "[PERSON_NAME]"
type textarea "[PERSON_NAME] teases on"
type input "cum de todo eaño 2024"
type textarea "[PERSON_NAME] teases on a"
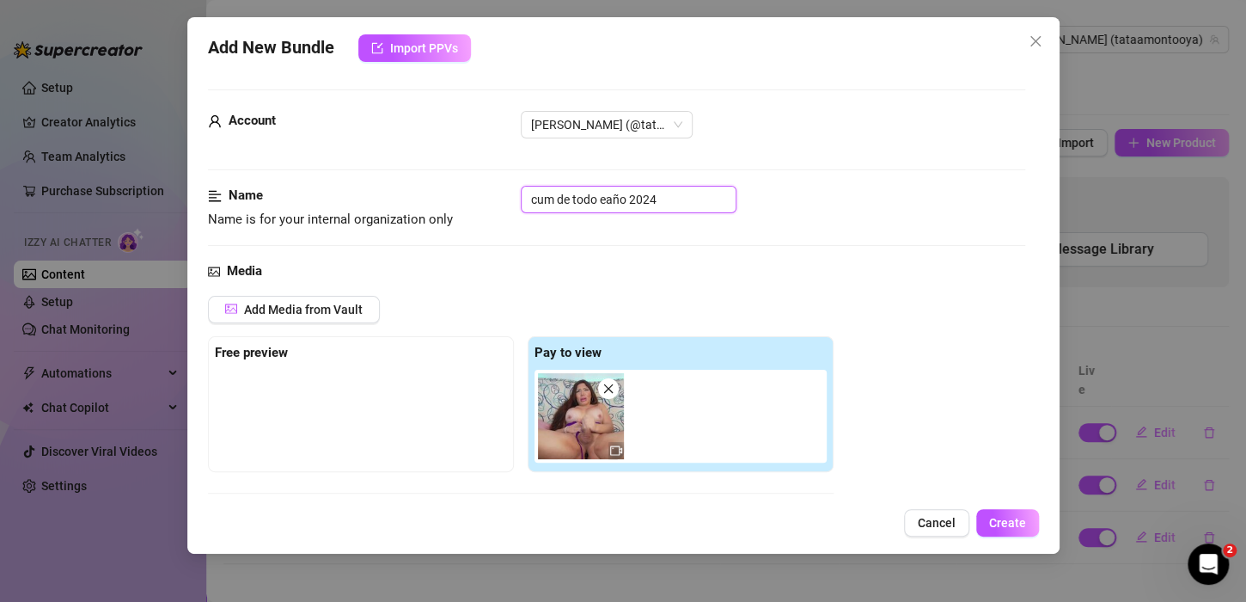
type textarea "[PERSON_NAME] teases on a"
type input "cum de todo [PERSON_NAME] 2024"
type textarea "[PERSON_NAME] teases on a bed,"
type textarea "[PERSON_NAME] teases on a bed, starting"
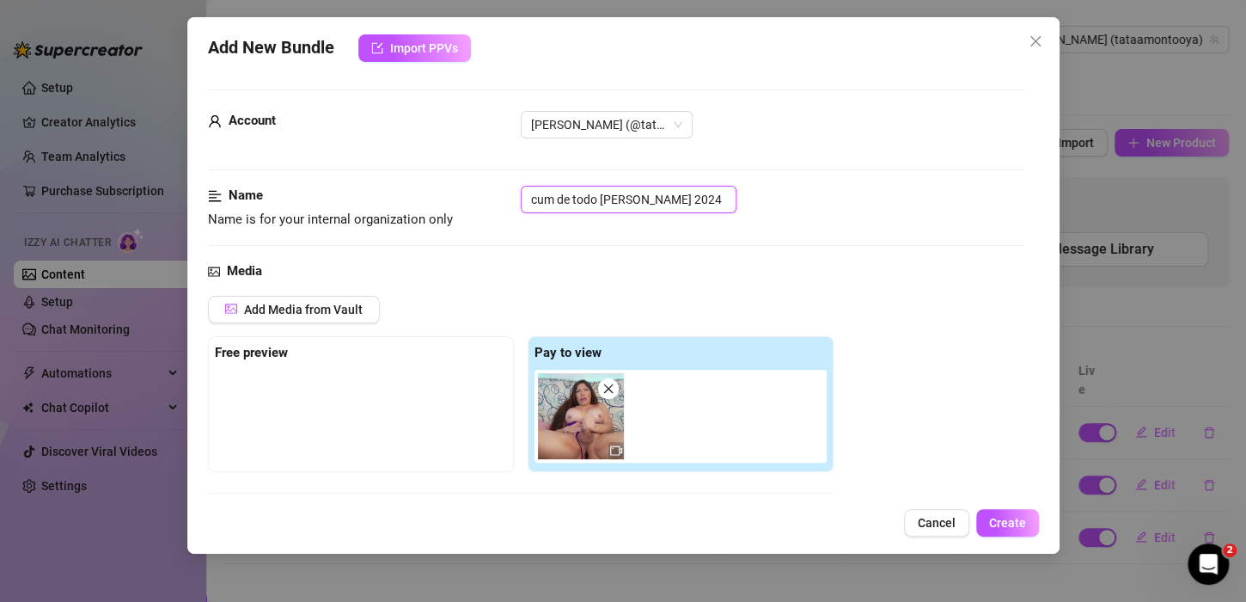
type textarea "[PERSON_NAME] teases on a bed, starting"
type textarea "[PERSON_NAME] teases on a bed, starting in"
type input "cum de todo el año 2024"
type textarea "[PERSON_NAME] teases on a bed, starting in red"
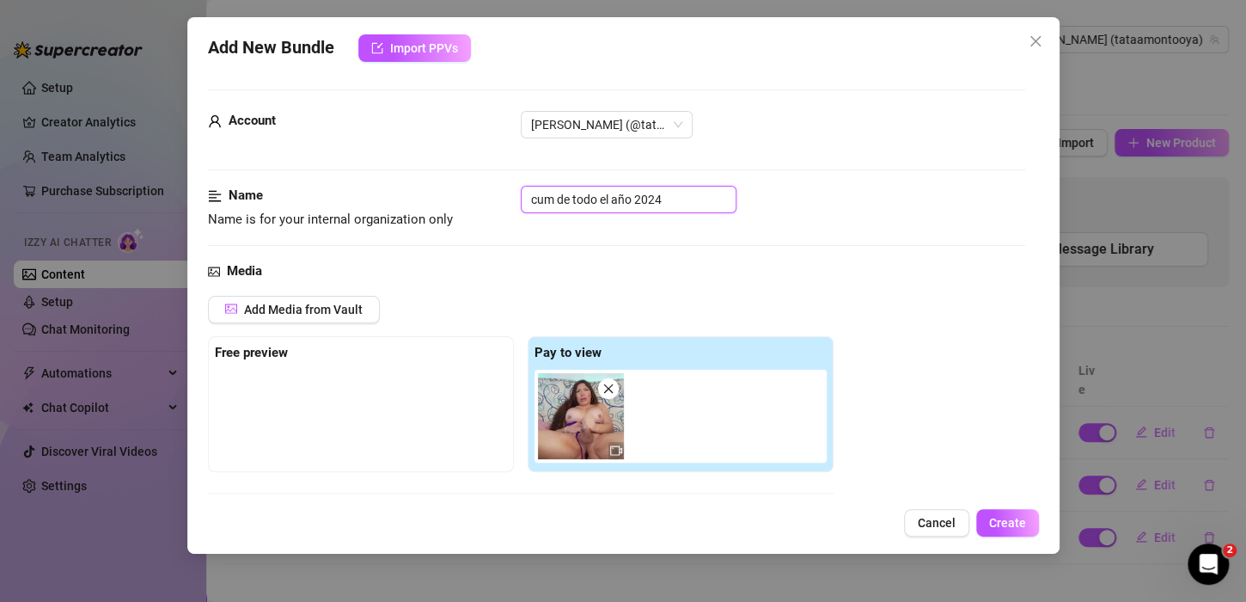
type textarea "[PERSON_NAME] teases on a bed, starting in red"
type textarea "[PERSON_NAME] teases on a bed, starting in red lingerie"
type textarea "[PERSON_NAME] teases on a bed, starting in red lingerie and"
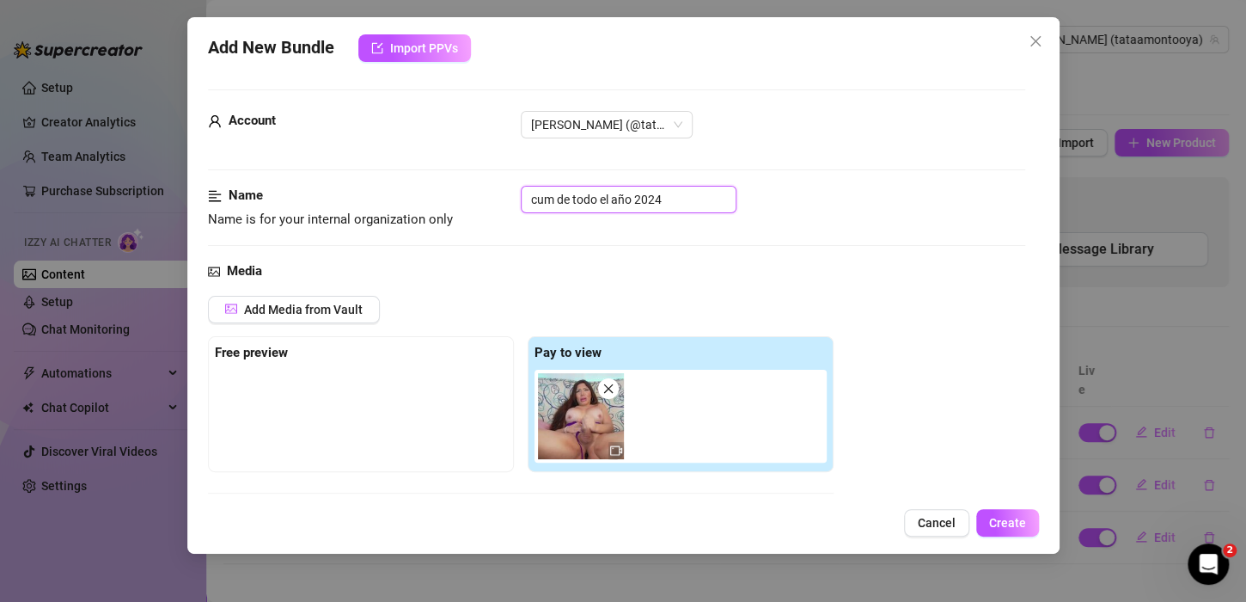
type textarea "[PERSON_NAME] teases on a bed, starting in red lingerie and fishnet"
type textarea "[PERSON_NAME] teases on a bed, starting in red lingerie and fishnet stockings,"
type textarea "[PERSON_NAME] teases on a bed, starting in red lingerie and fishnet stockings, …"
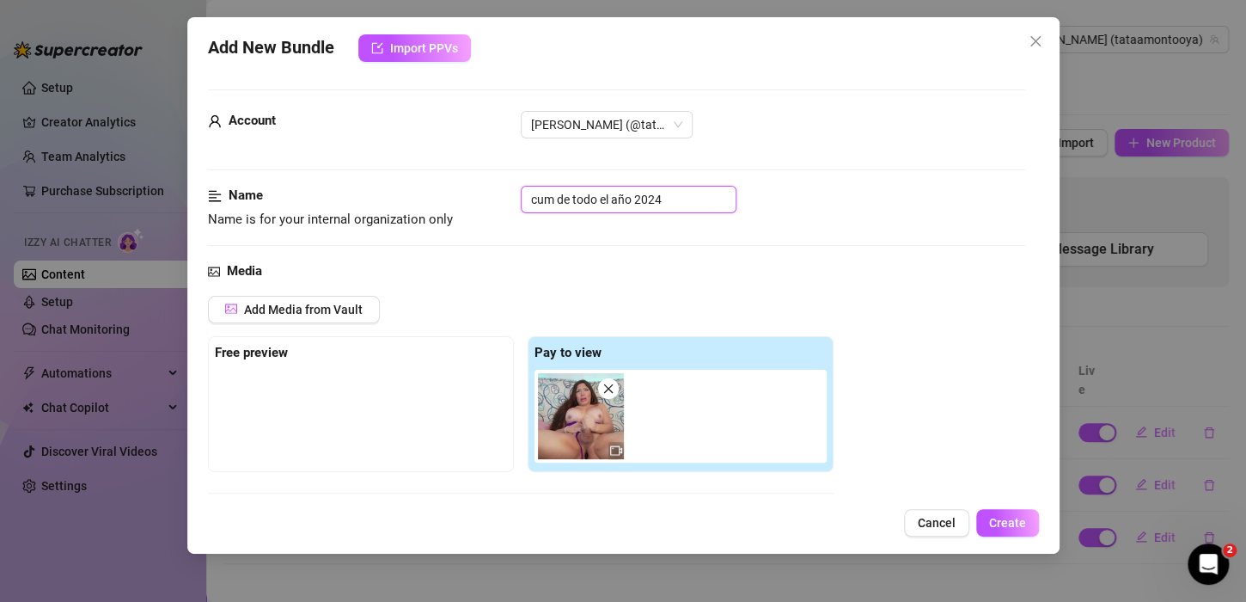
type textarea "[PERSON_NAME] teases on a bed, starting in red lingerie and fishnet stockings, …"
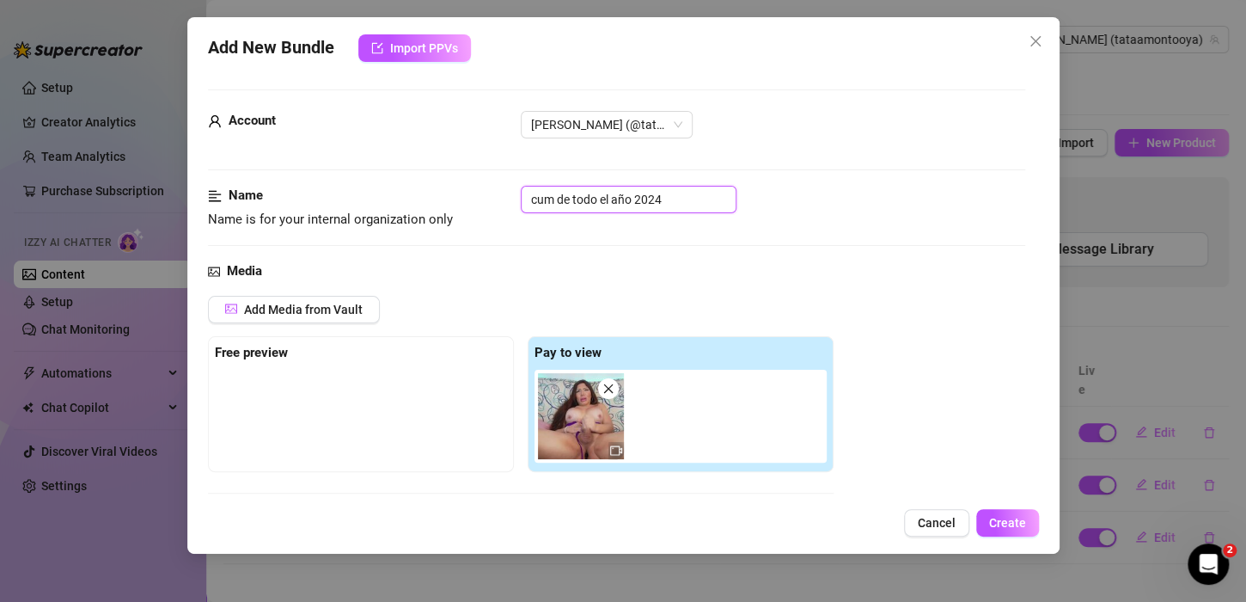
type textarea "[PERSON_NAME] teases on a bed, starting in red lingerie and fishnet stockings, …"
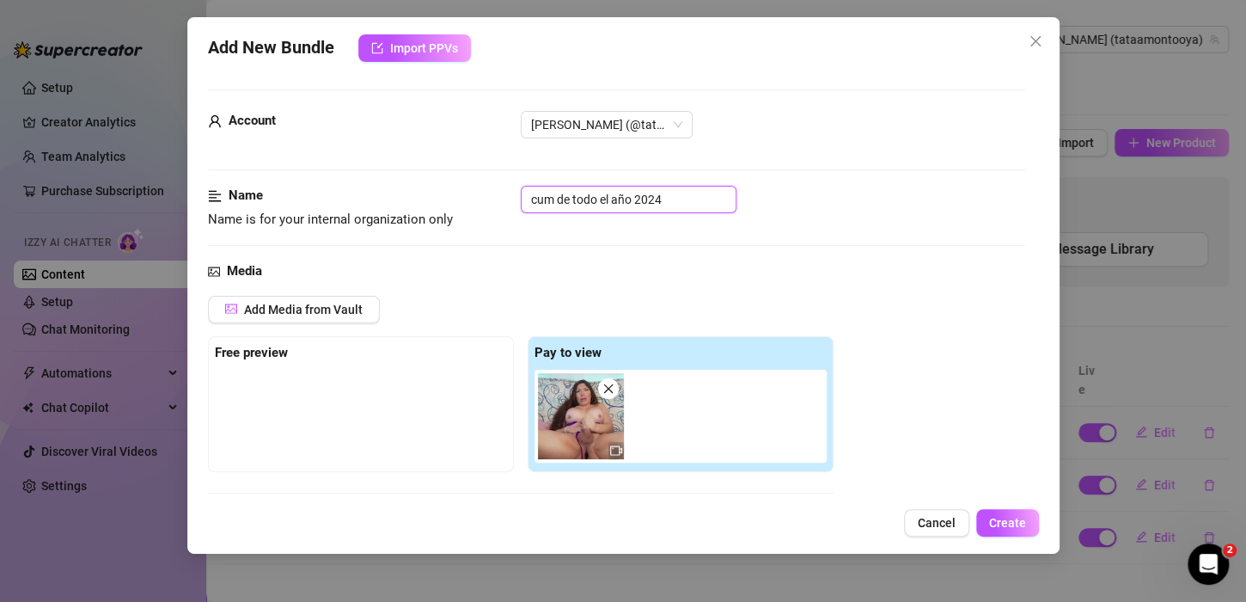
type textarea "[PERSON_NAME] teases on a bed, starting in red lingerie and fishnet stockings, …"
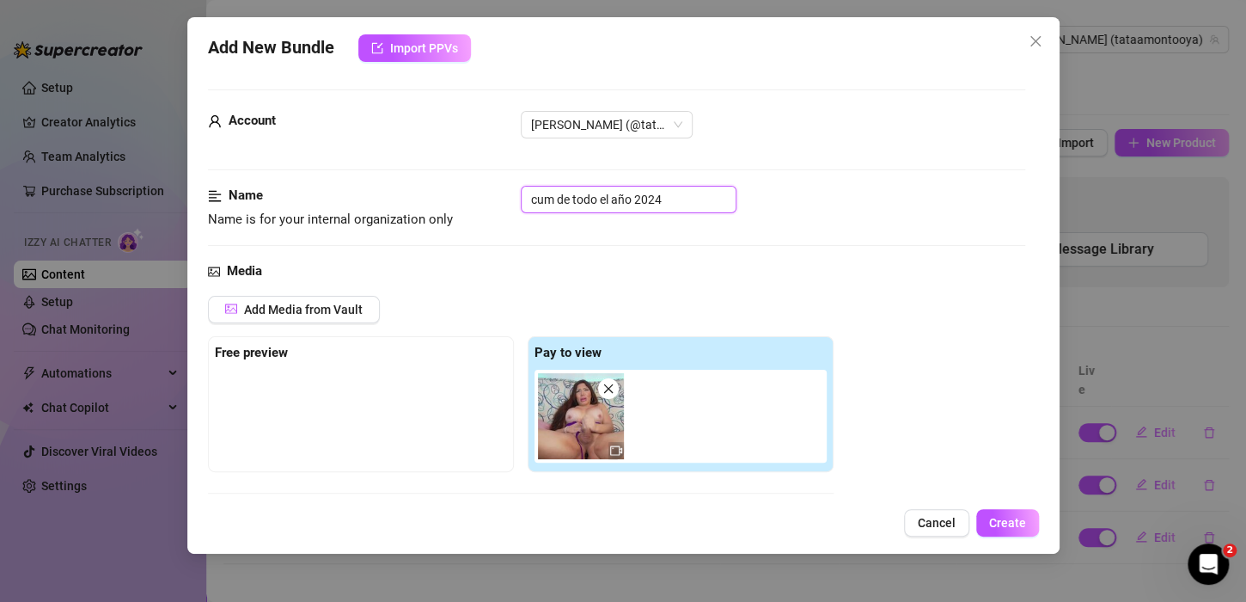
type textarea "[PERSON_NAME] teases on a bed, starting in red lingerie and fishnet stockings, …"
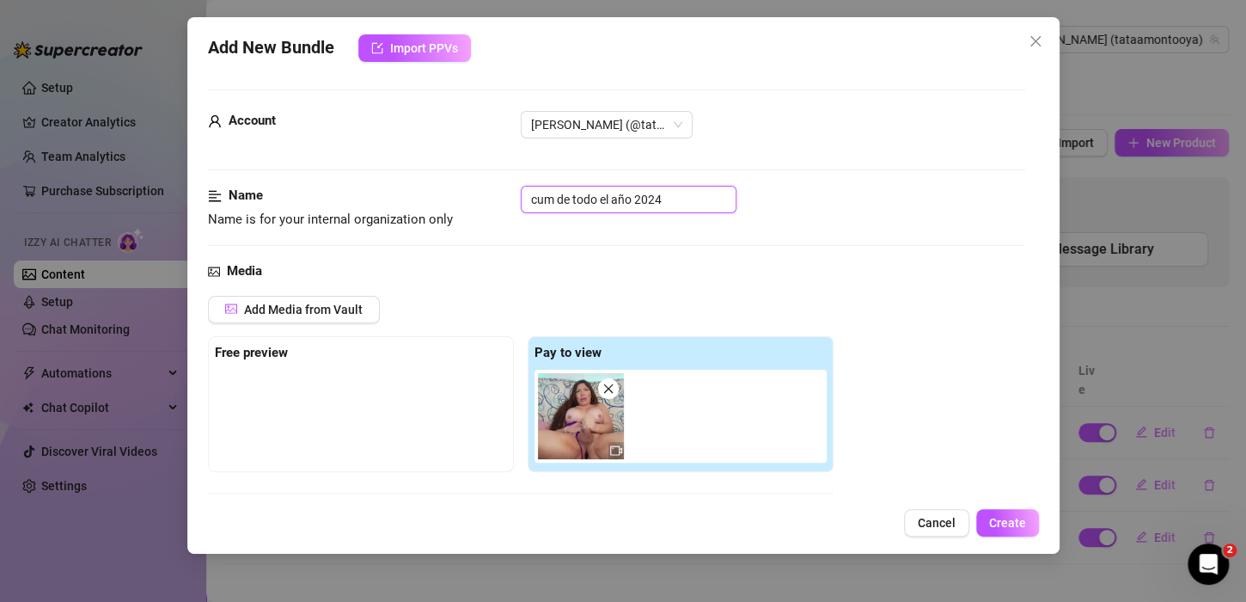
type textarea "[PERSON_NAME] teases on a bed, starting in red lingerie and fishnet stockings, …"
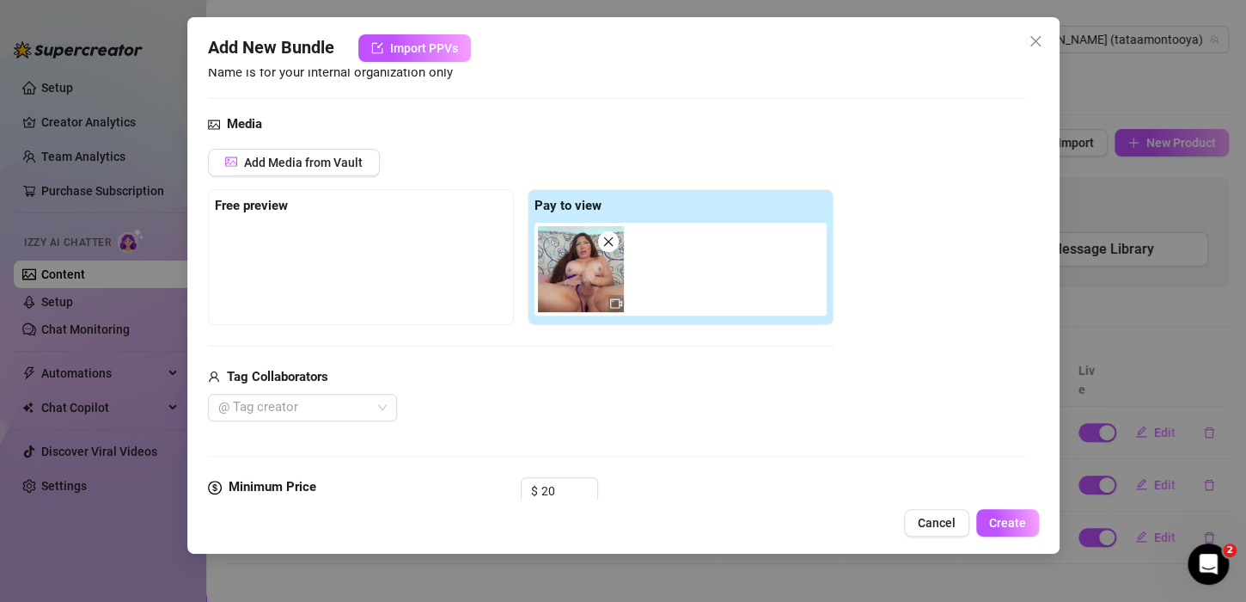
type textarea "[PERSON_NAME] teases on a bed, starting in red lingerie and fishnet stockings, …"
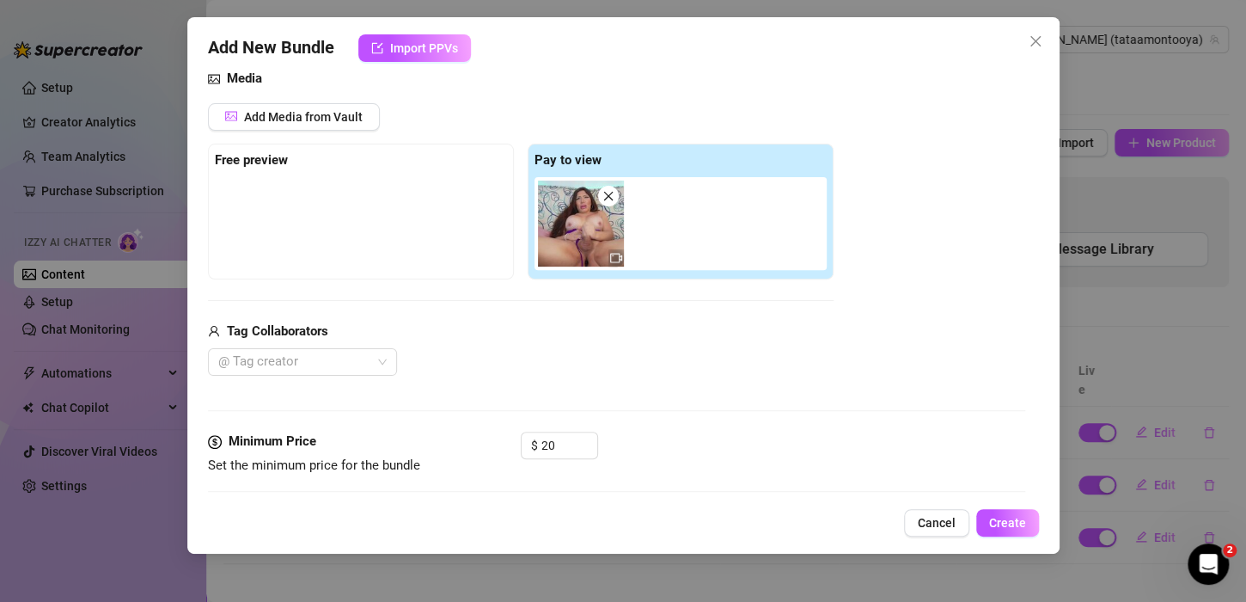
type textarea "[PERSON_NAME] teases on a bed, starting in red lingerie and fishnet stockings, …"
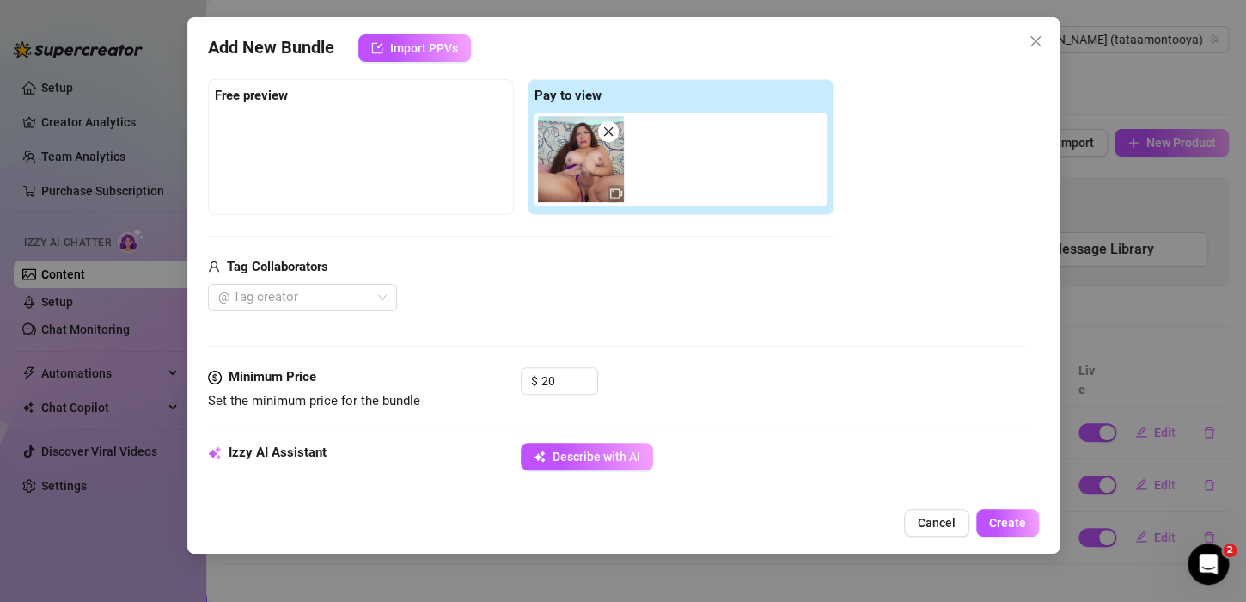
type textarea "[PERSON_NAME] teases on a bed, starting in red lingerie and fishnet stockings, …"
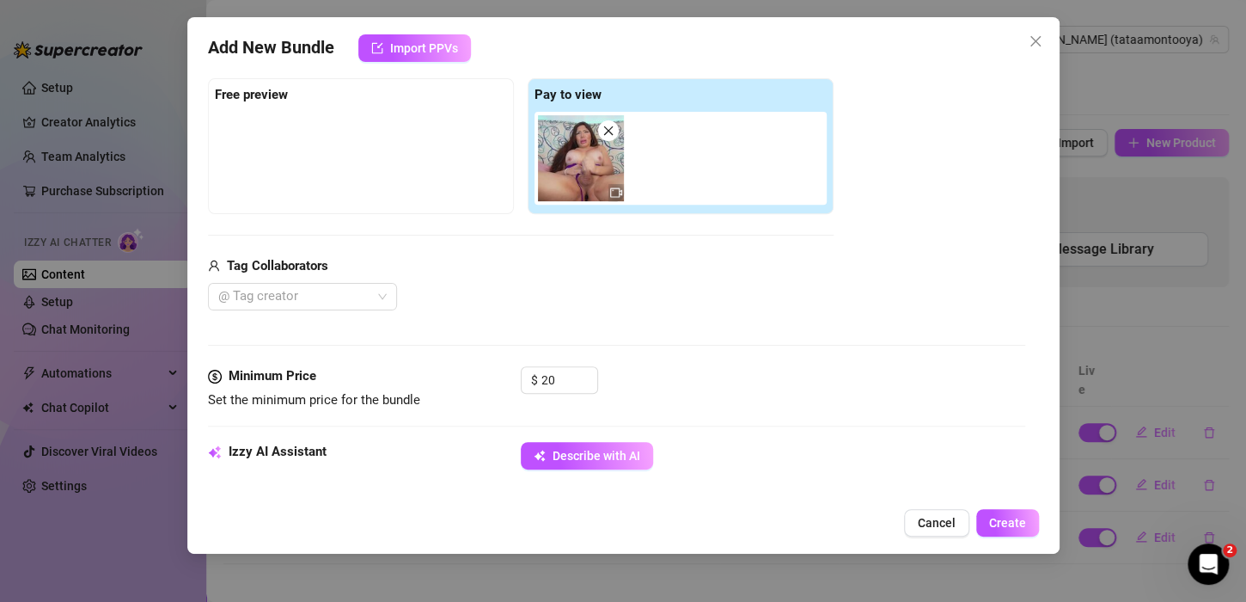
type textarea "[PERSON_NAME] teases on a bed, starting in red lingerie and fishnet stockings, …"
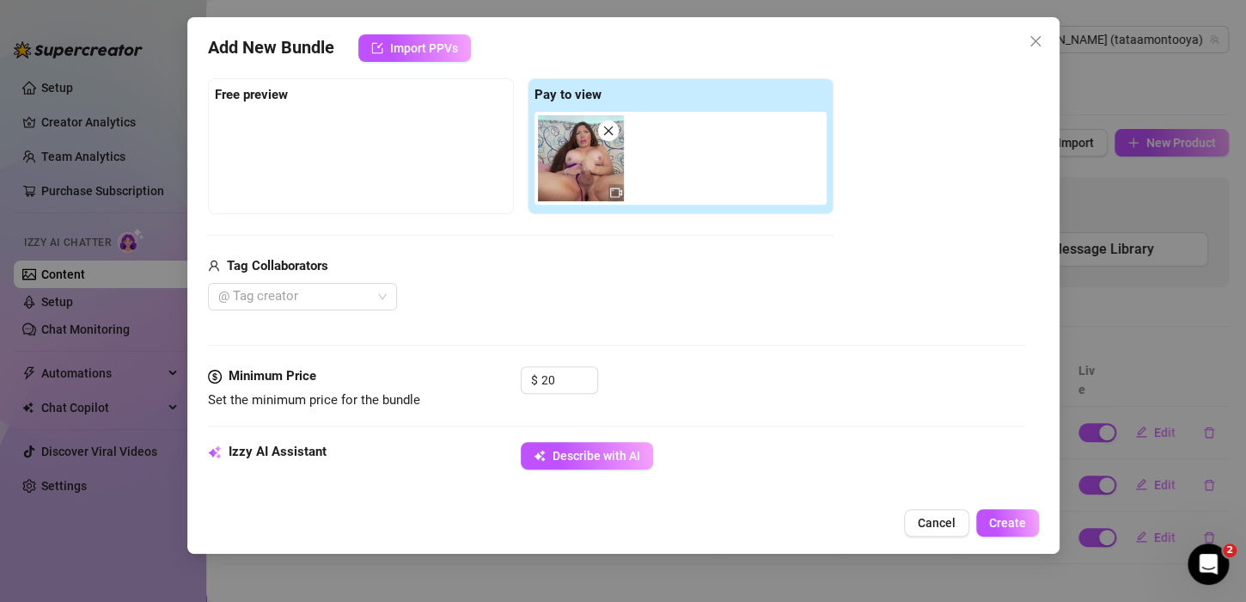
type textarea "[PERSON_NAME] teases on a bed, starting in red lingerie and fishnet stockings, …"
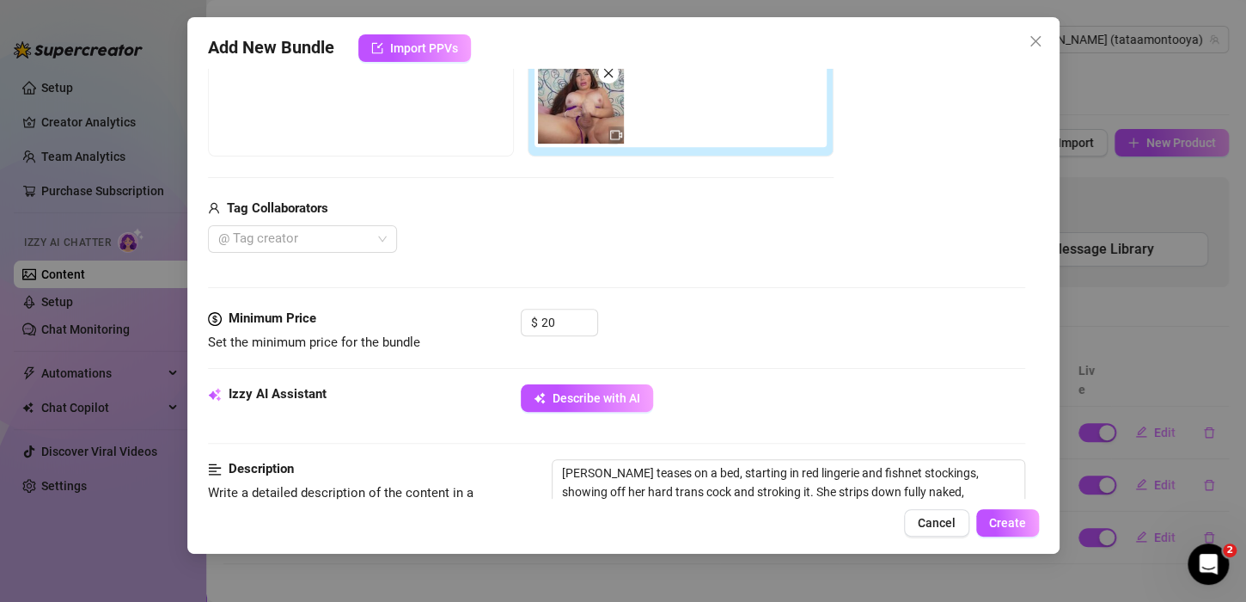
type textarea "[PERSON_NAME] teases on a bed, starting in red lingerie and fishnet stockings, …"
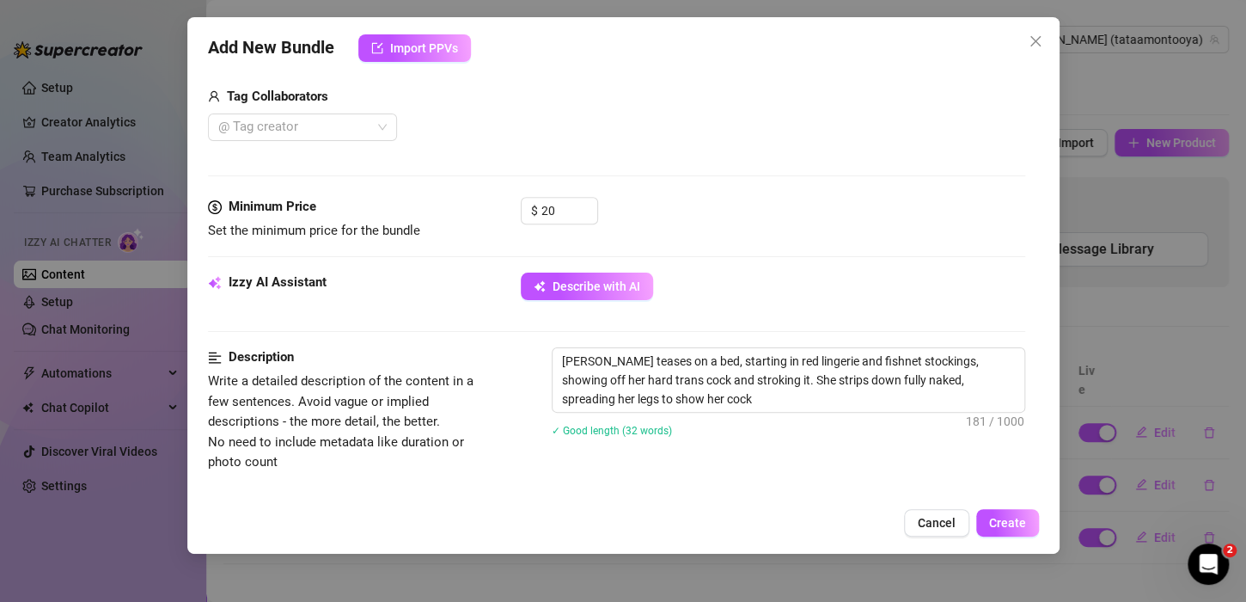
type textarea "[PERSON_NAME] teases on a bed, starting in red lingerie and fishnet stockings, …"
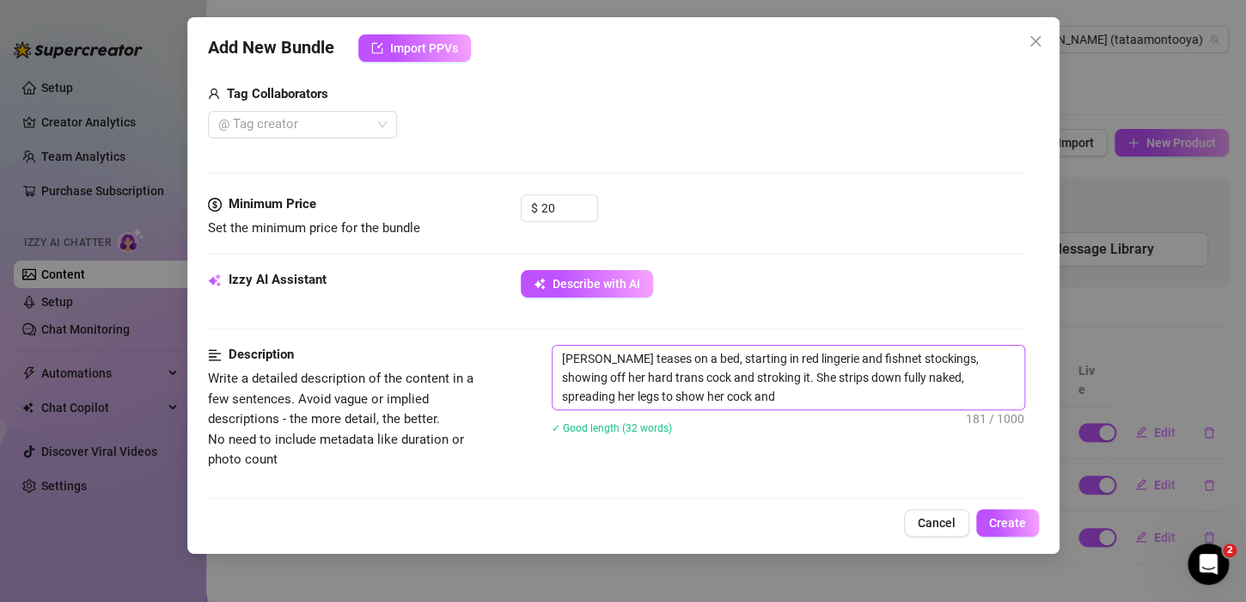
type textarea "[PERSON_NAME] teases on a bed, starting in red lingerie and fishnet stockings, …"
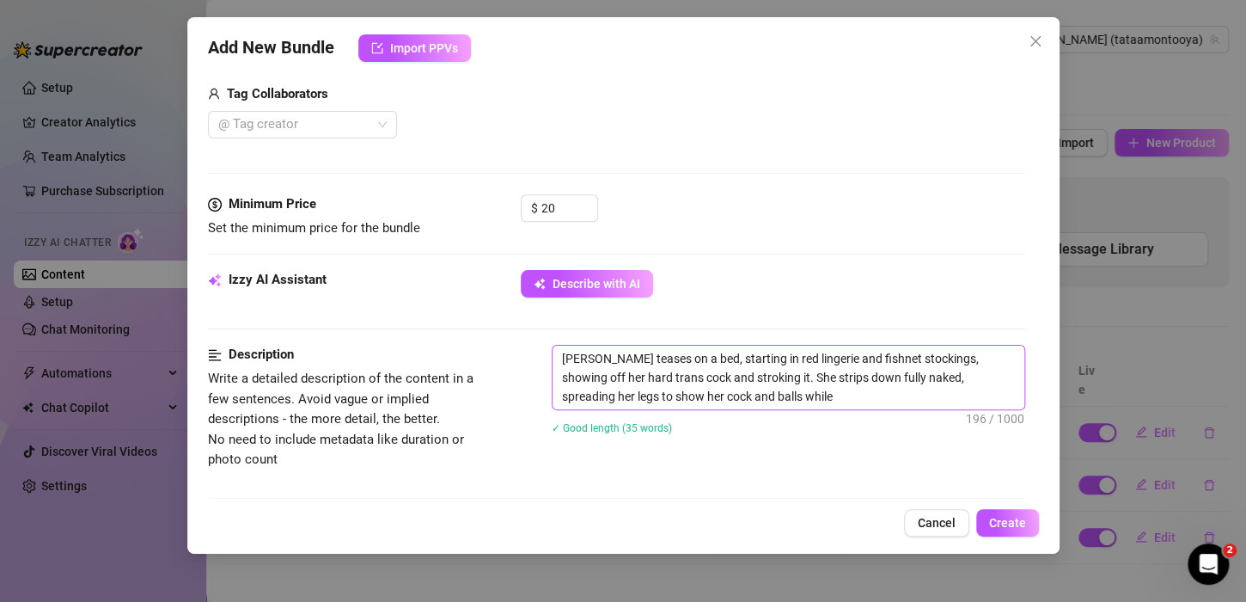
type textarea "[PERSON_NAME] teases on a bed, starting in red lingerie and fishnet stockings, …"
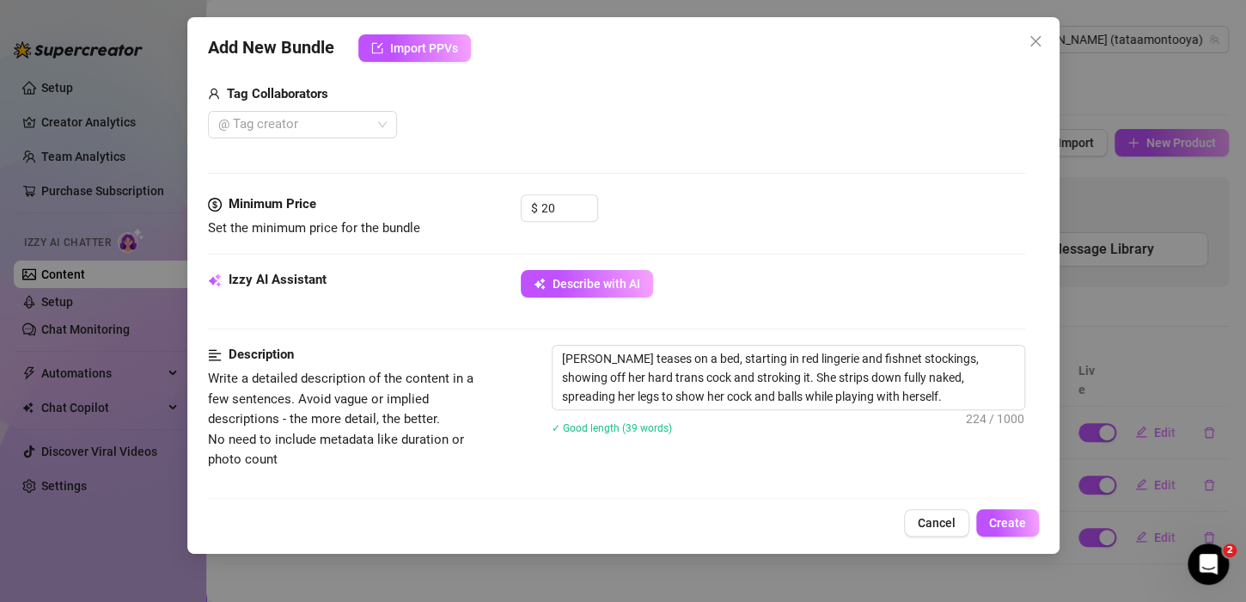
type textarea "[PERSON_NAME] teases on a bed, starting in red lingerie and fishnet stockings, …"
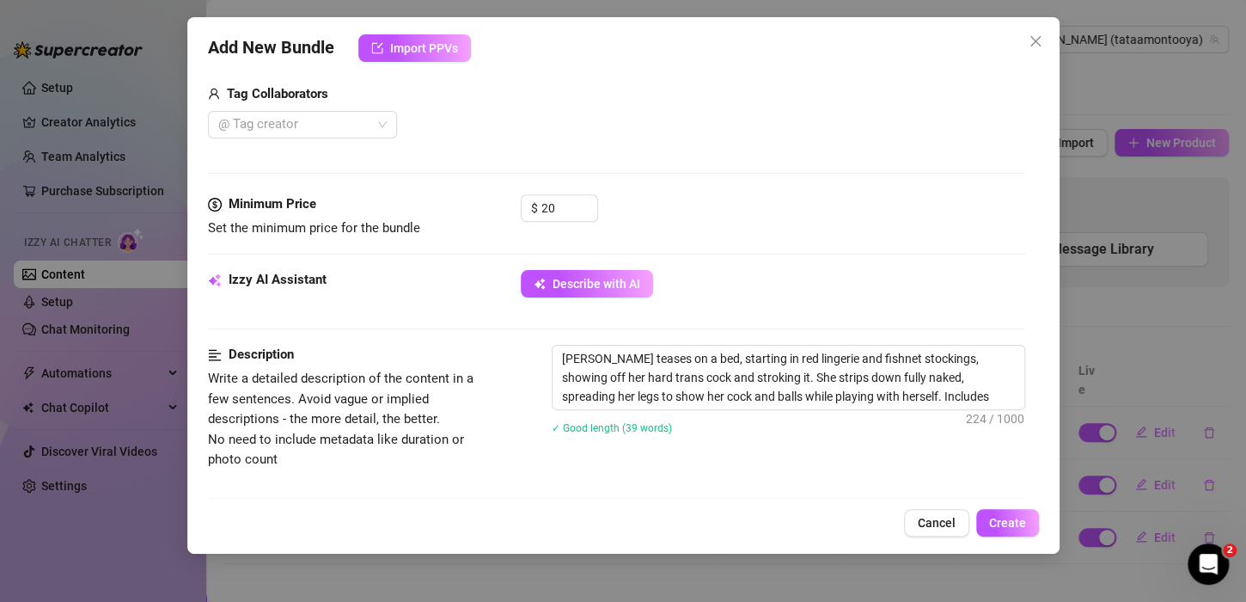
type textarea "[PERSON_NAME] teases on a bed, starting in red lingerie and fishnet stockings, …"
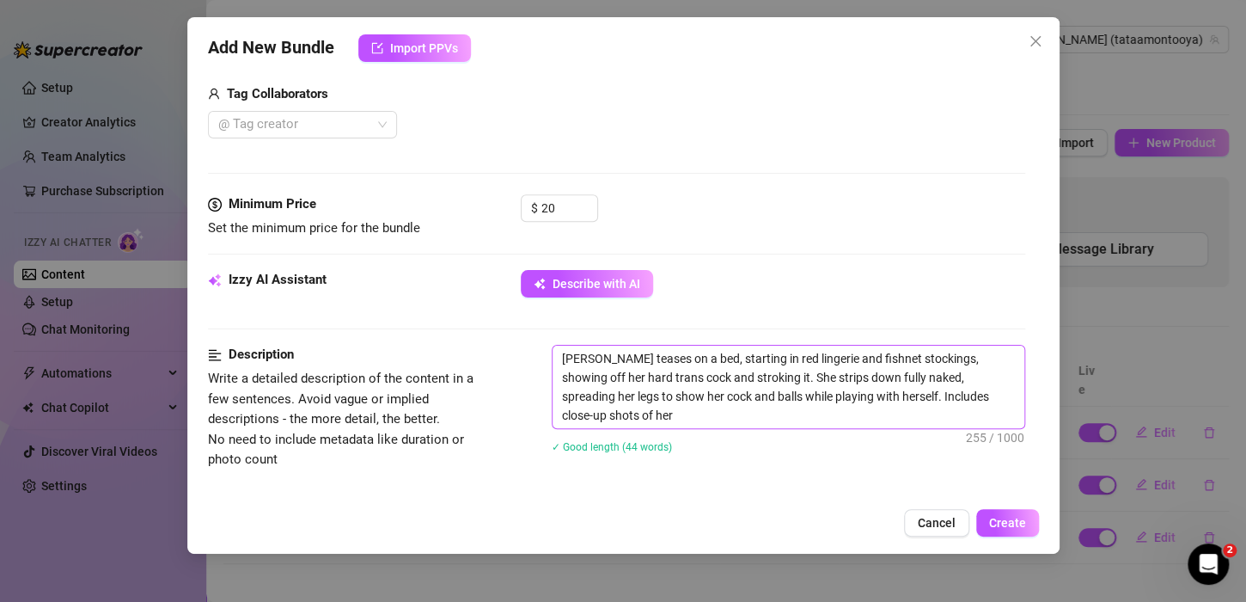
type textarea "[PERSON_NAME] teases on a bed, starting in red lingerie and fishnet stockings, …"
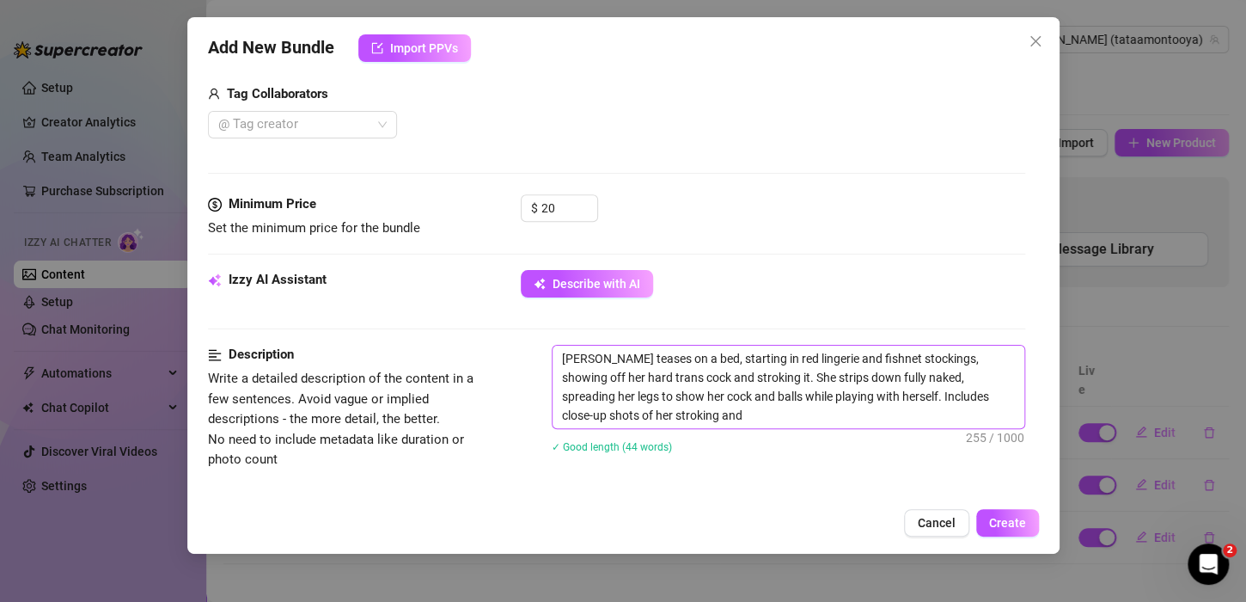
type textarea "[PERSON_NAME] teases on a bed, starting in red lingerie and fishnet stockings, …"
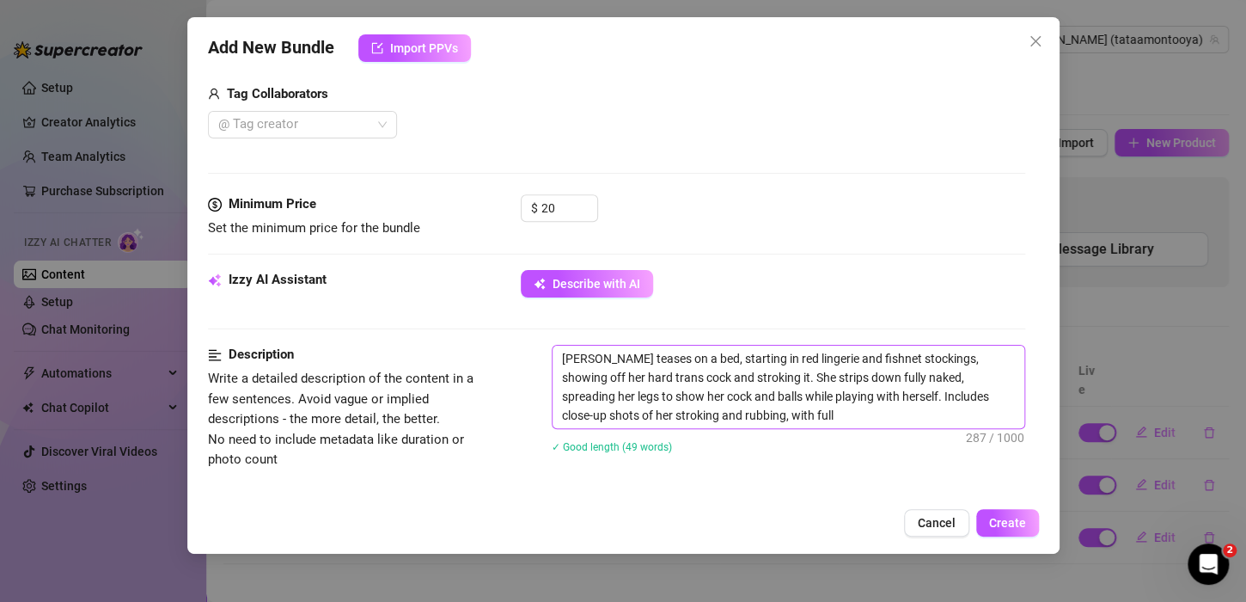
type textarea "[PERSON_NAME] teases on a bed, starting in red lingerie and fishnet stockings, …"
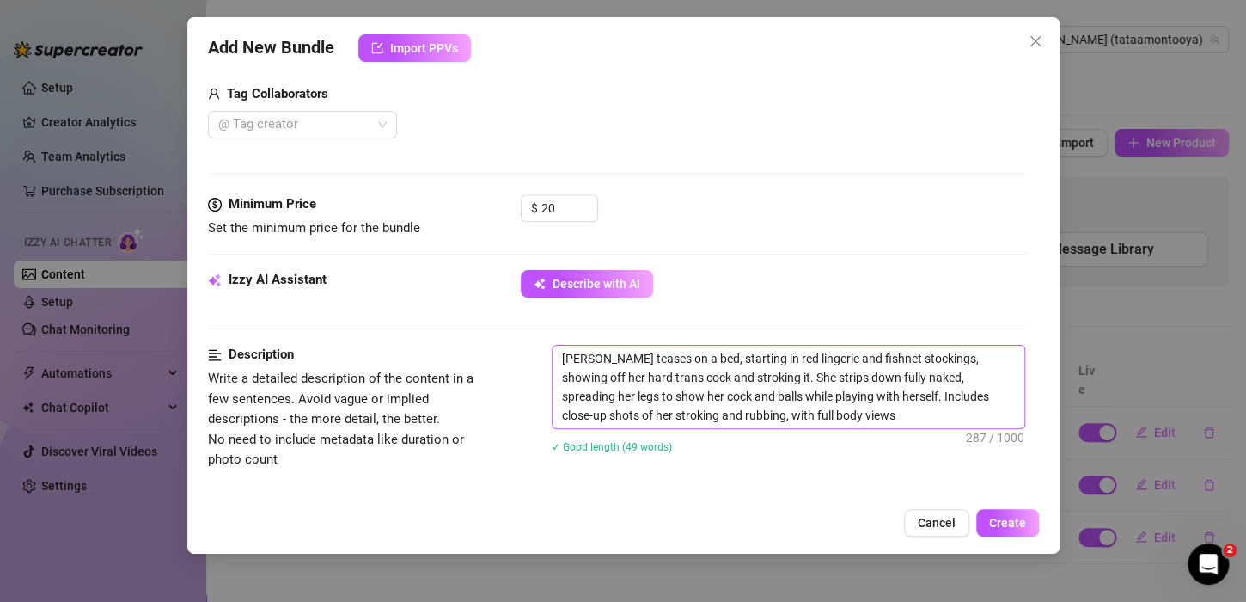
type textarea "[PERSON_NAME] teases on a bed, starting in red lingerie and fishnet stockings, …"
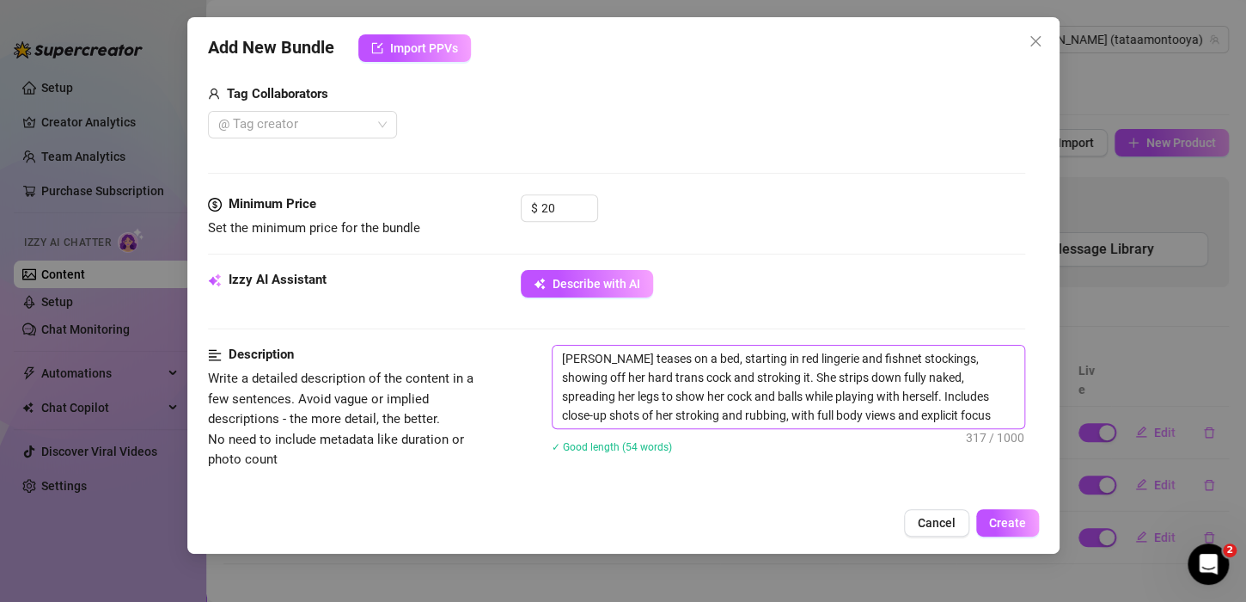
type textarea "[PERSON_NAME] teases on a bed, starting in red lingerie and fishnet stockings, …"
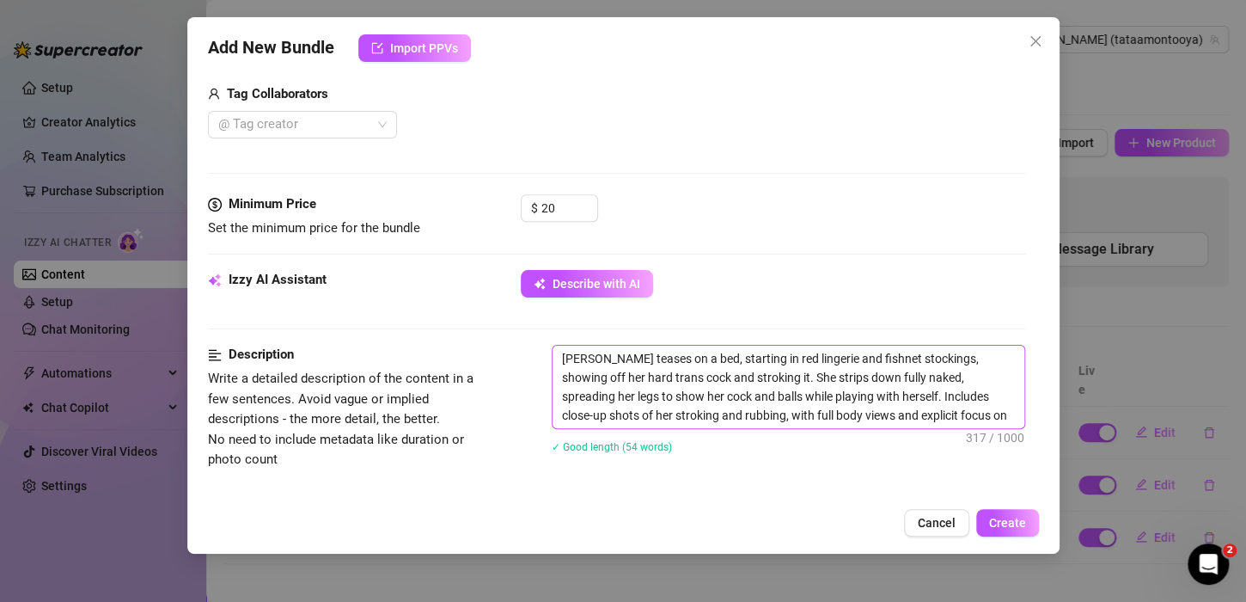
type textarea "[PERSON_NAME] teases on a bed, starting in red lingerie and fishnet stockings, …"
type input "cum de todo el año 2024"
drag, startPoint x: 559, startPoint y: 351, endPoint x: 1012, endPoint y: 449, distance: 464.0
click at [1012, 449] on div "Account [PERSON_NAME] (@tataamontooya) Name Name is for your internal organizat…" at bounding box center [623, 284] width 831 height 430
type textarea "Describe the content (media) in a few sentences"
